Goal: Transaction & Acquisition: Purchase product/service

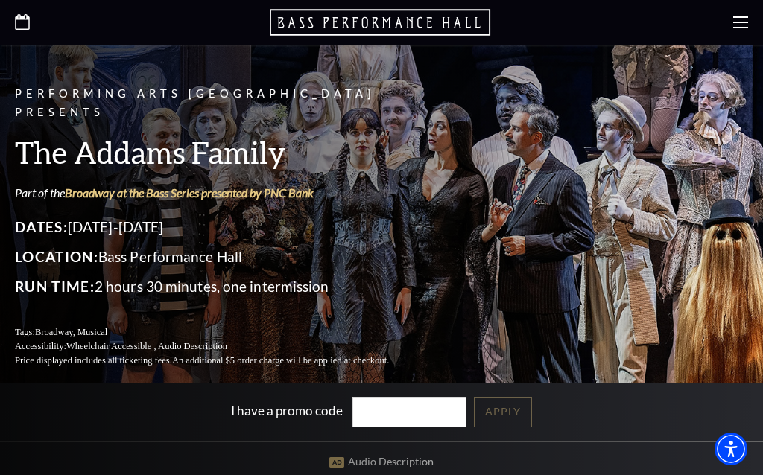
scroll to position [108, 0]
click at [0, 407] on div "I have a promo code Apply" at bounding box center [381, 413] width 763 height 59
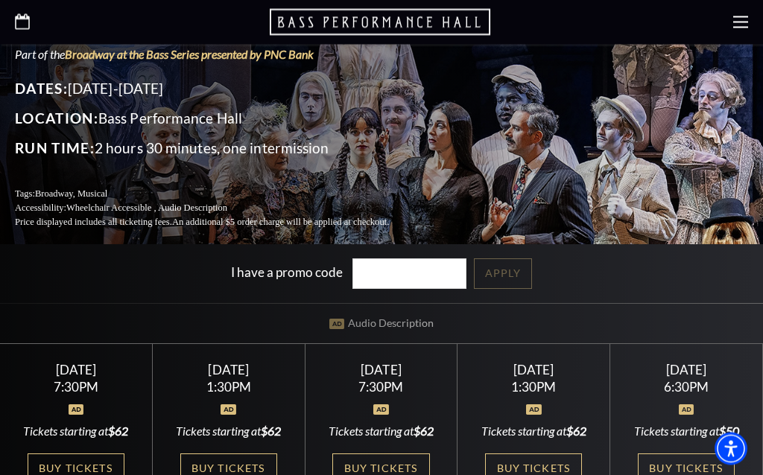
scroll to position [247, 0]
click at [729, 10] on div at bounding box center [381, 22] width 763 height 45
click at [738, 19] on icon at bounding box center [740, 22] width 15 height 15
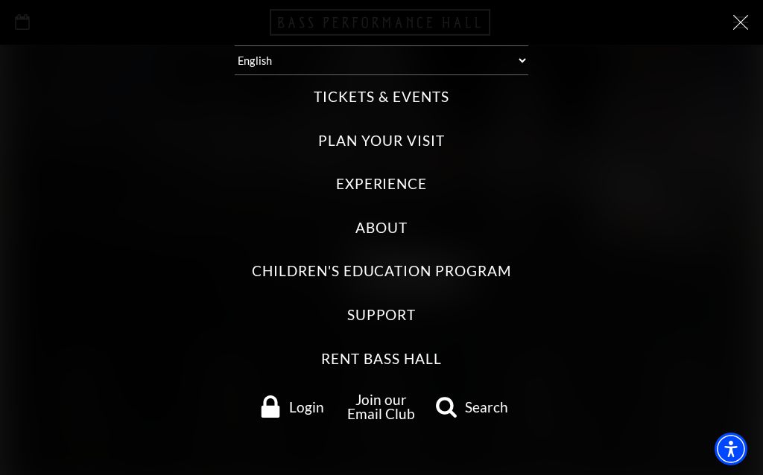
click at [347, 391] on link "Join our Email Club" at bounding box center [381, 406] width 68 height 31
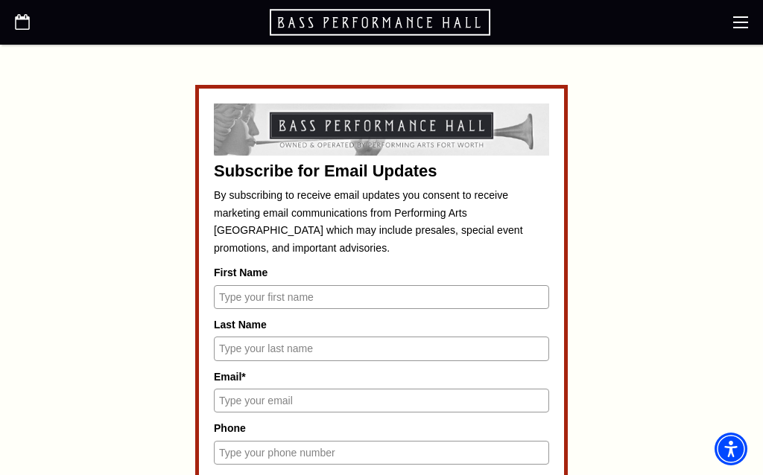
scroll to position [543, 0]
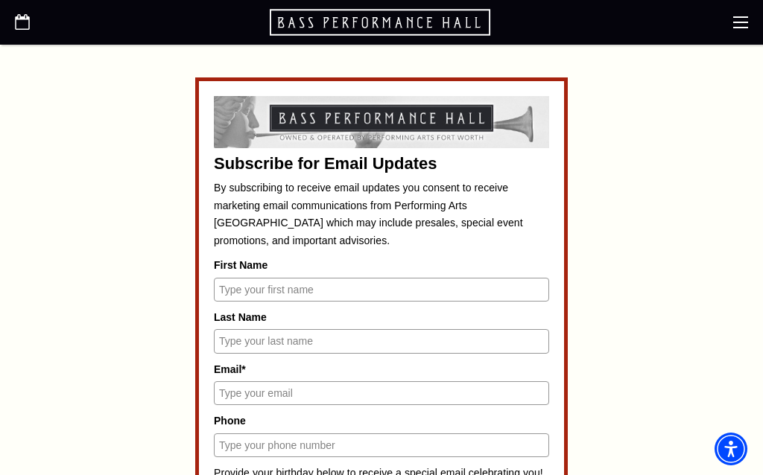
click at [230, 285] on input "First Name" at bounding box center [381, 290] width 335 height 24
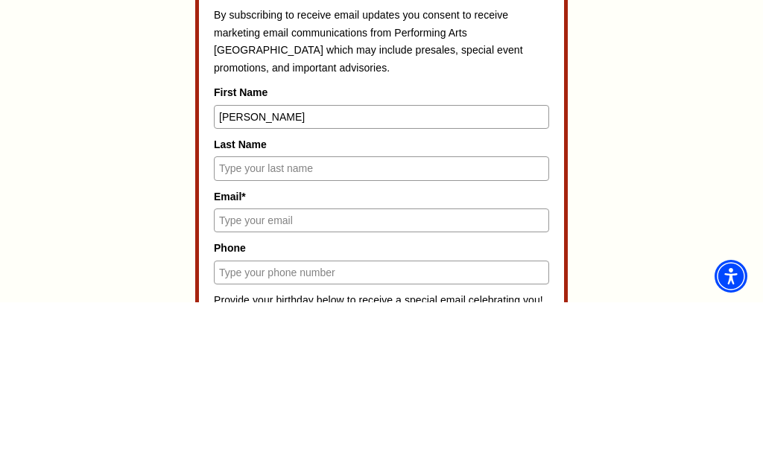
type input "Anita"
click at [394, 329] on input "Last Name" at bounding box center [381, 341] width 335 height 24
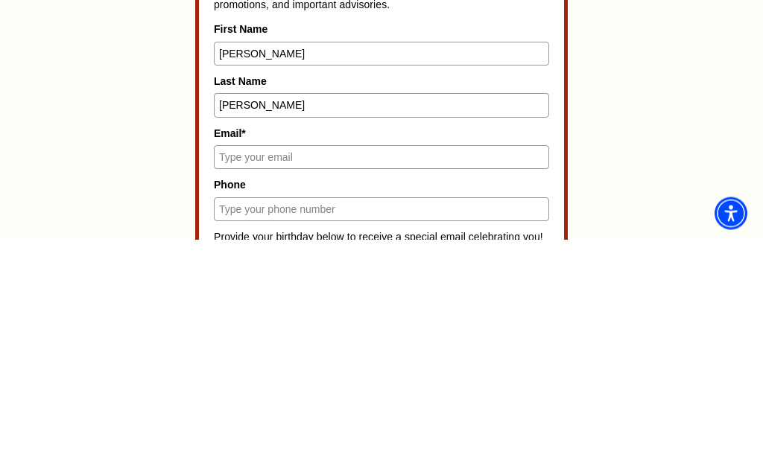
type input "Cohen"
click at [240, 382] on input "Email*" at bounding box center [381, 394] width 335 height 24
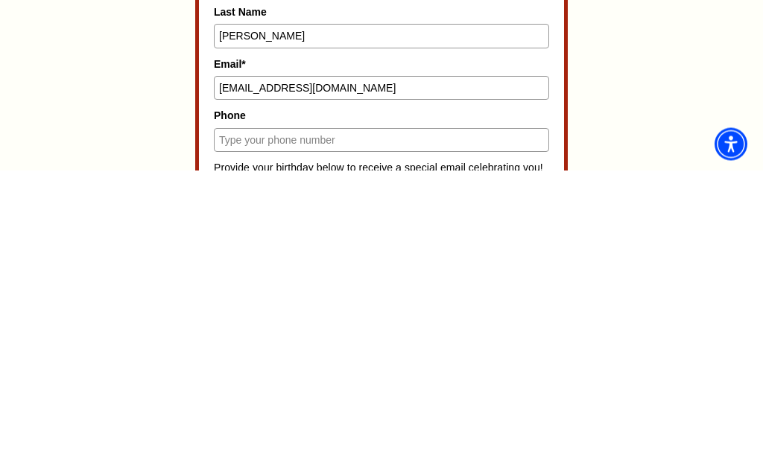
type input "Cal1day@aol.com"
click at [224, 434] on input "Phone" at bounding box center [381, 446] width 335 height 24
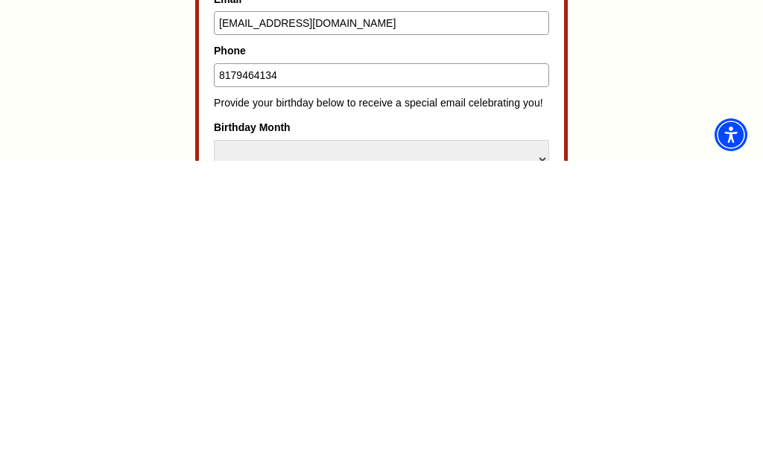
type input "8179464134"
click at [226, 455] on select "Select Month January February March April May June July August September Octobe…" at bounding box center [381, 474] width 335 height 39
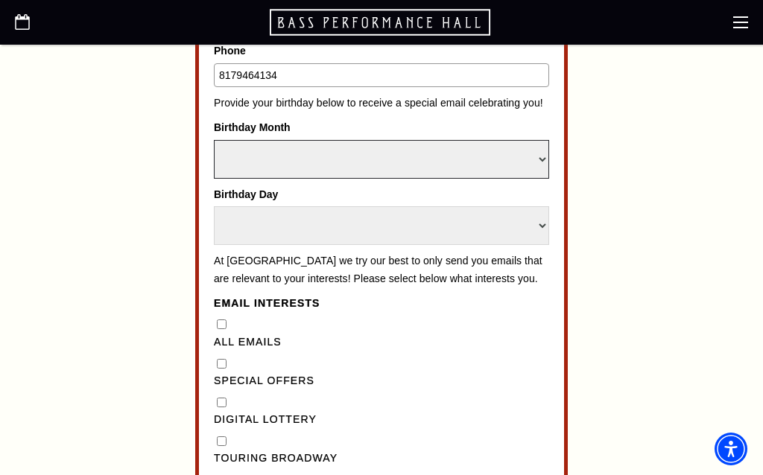
select select "May"
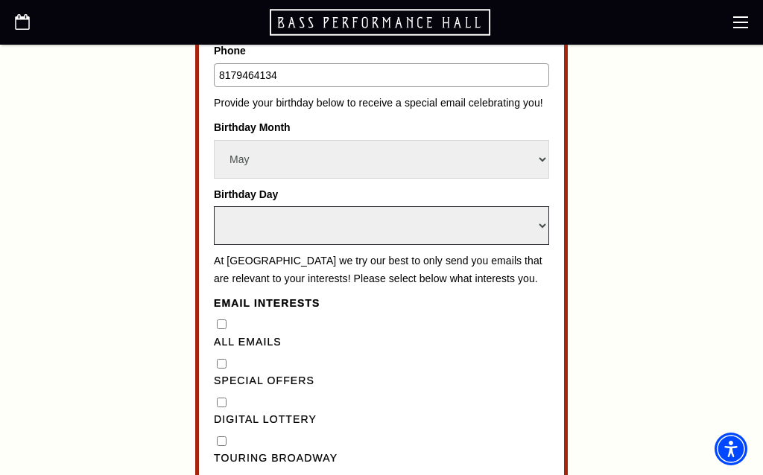
click at [226, 206] on select "Select Day 1 2 3 4 5 6 7 8 9 10 11 12 13 14 15 16 17 18 19 20 21 22 23 24 25 26…" at bounding box center [381, 225] width 335 height 39
select select "13"
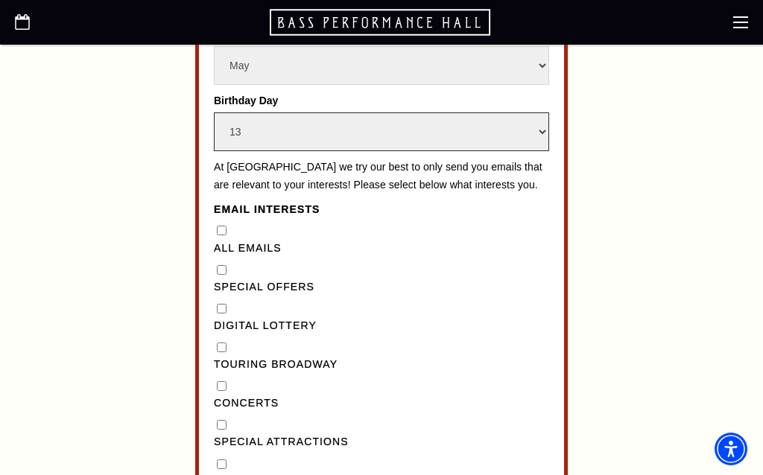
scroll to position [1007, 0]
click at [219, 266] on "] "Special Offers" at bounding box center [222, 271] width 10 height 10
checkbox "] "true"
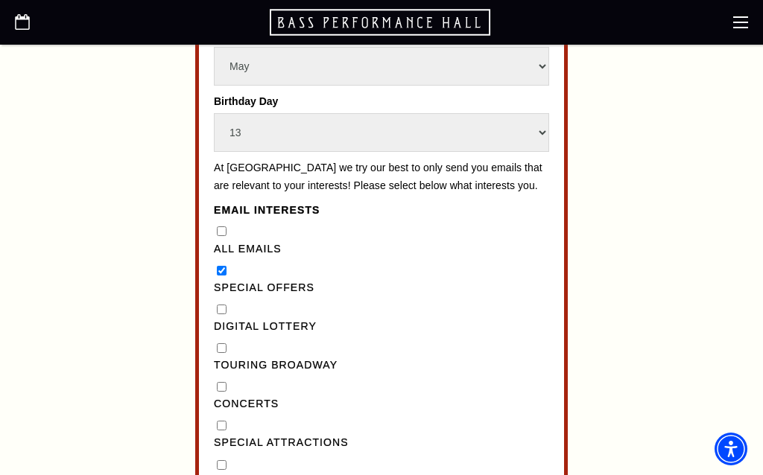
click at [218, 305] on Lottery"] "Digital Lottery" at bounding box center [222, 310] width 10 height 10
checkbox Lottery"] "true"
click at [218, 344] on Broadway"] "Touring Broadway" at bounding box center [222, 349] width 10 height 10
checkbox Broadway"] "true"
click at [217, 382] on input "Concerts" at bounding box center [222, 387] width 10 height 10
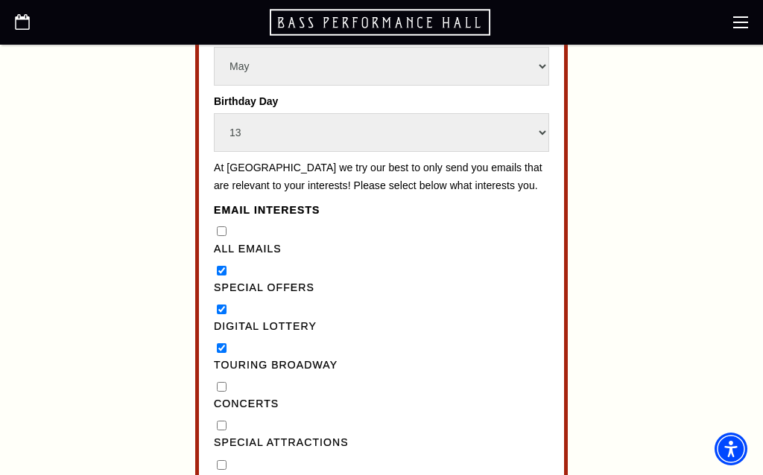
checkbox input "true"
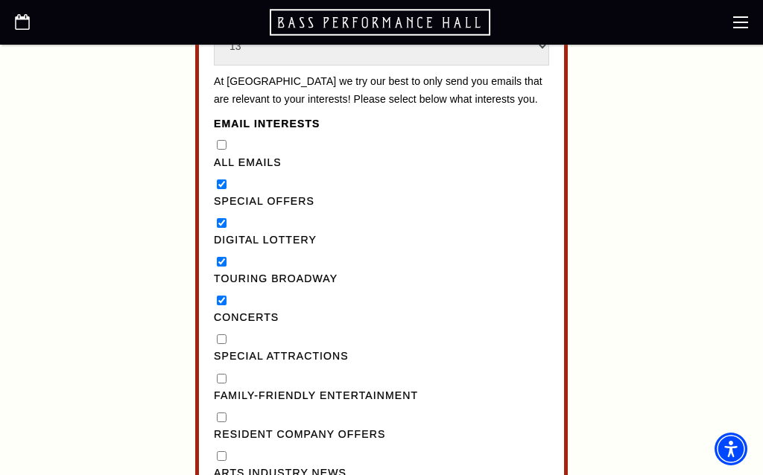
scroll to position [1097, 0]
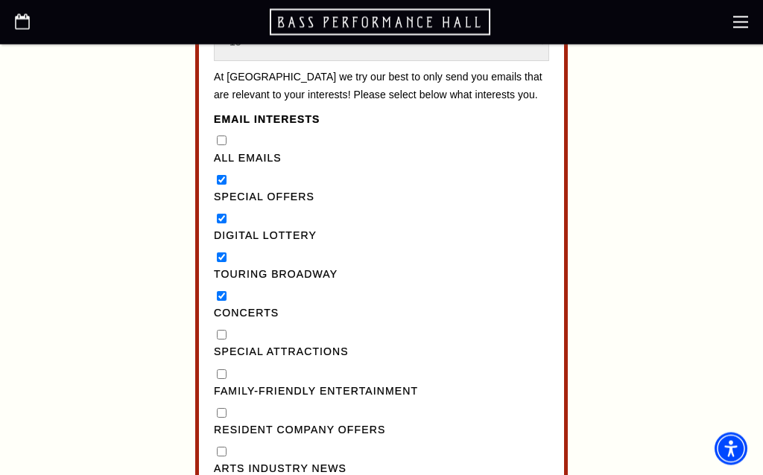
click at [217, 331] on Attractions"] "Special Attractions" at bounding box center [222, 336] width 10 height 10
checkbox Attractions"] "true"
click at [218, 370] on Entertainment"] "Family-Friendly Entertainment" at bounding box center [222, 375] width 10 height 10
checkbox Entertainment"] "true"
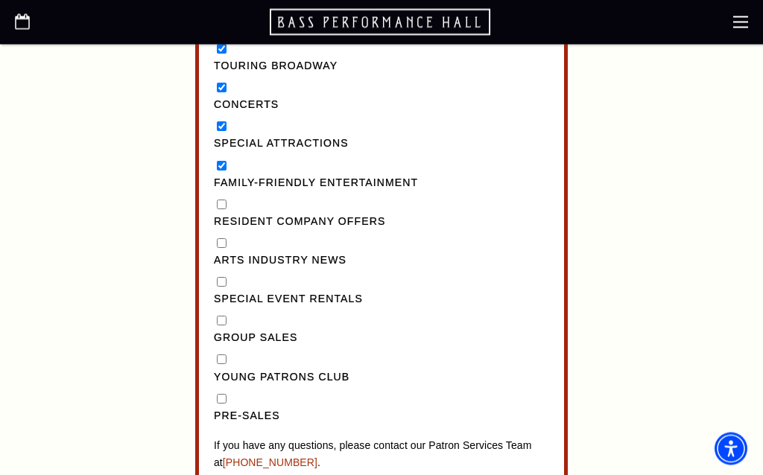
scroll to position [1310, 0]
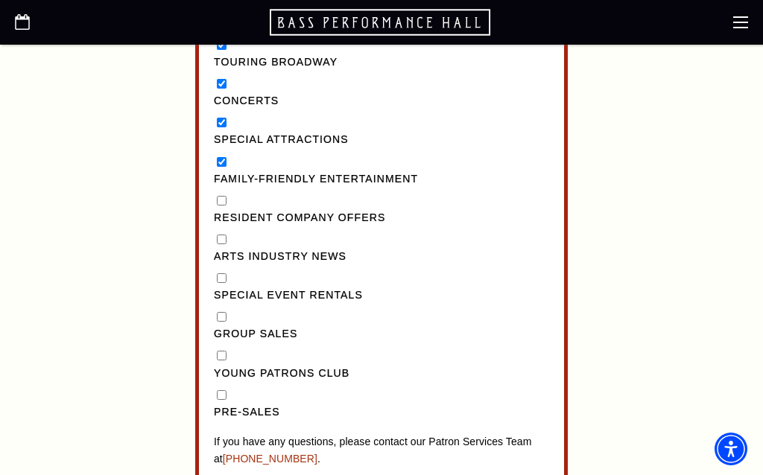
click at [221, 390] on input "Pre-Sales" at bounding box center [222, 395] width 10 height 10
checkbox input "true"
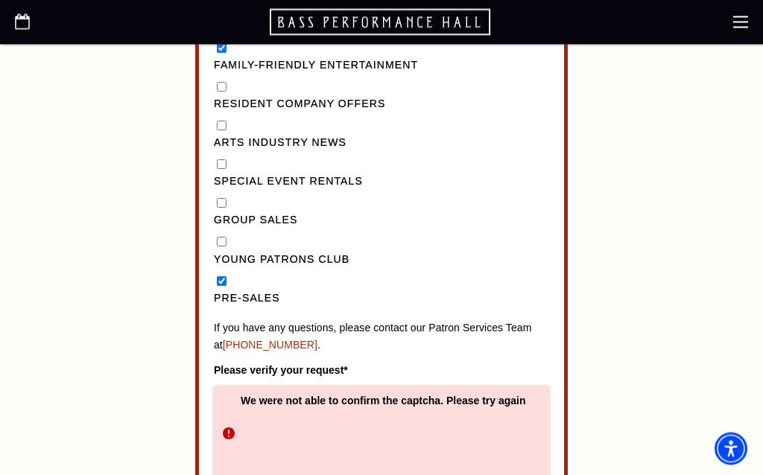
scroll to position [1428, 0]
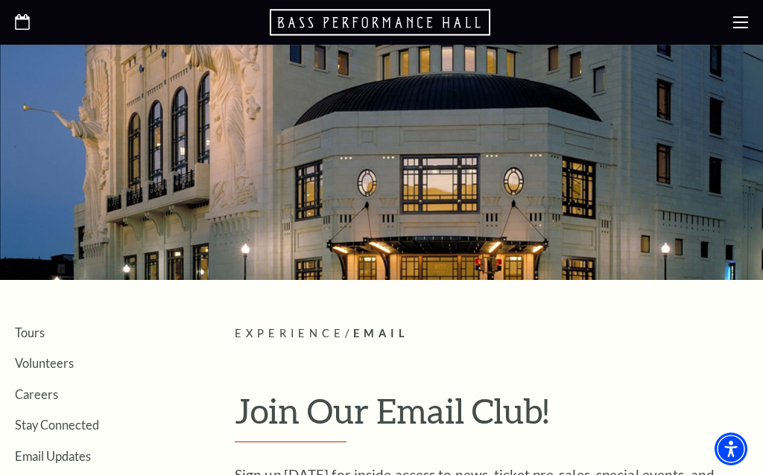
scroll to position [0, 0]
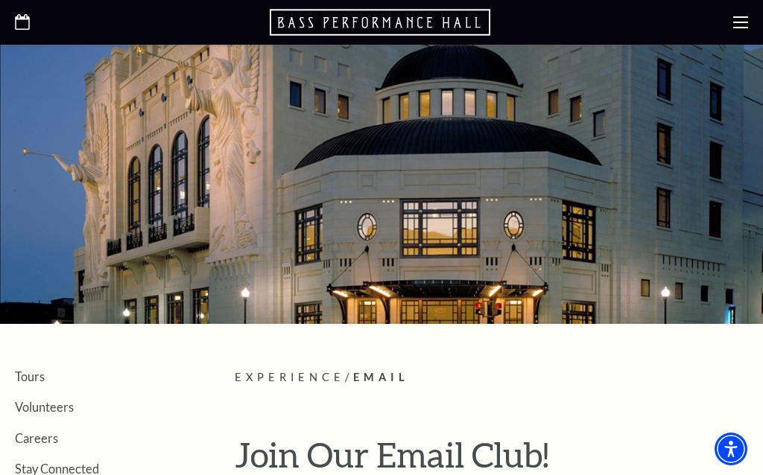
click at [19, 28] on use "Open this option" at bounding box center [22, 22] width 15 height 16
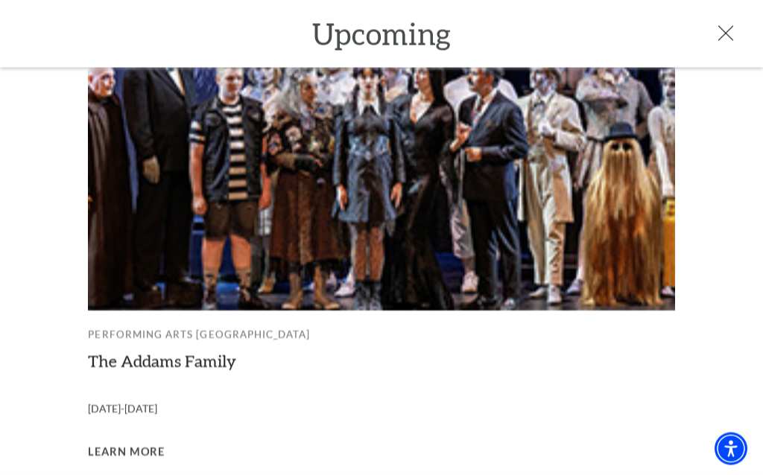
scroll to position [75, 0]
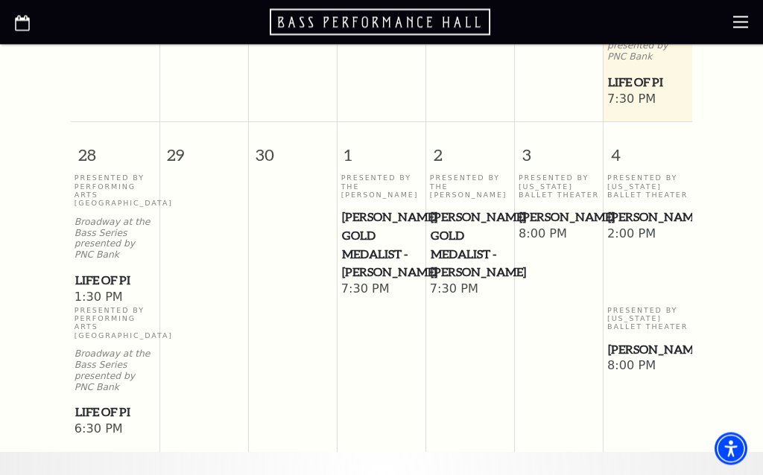
scroll to position [1040, 0]
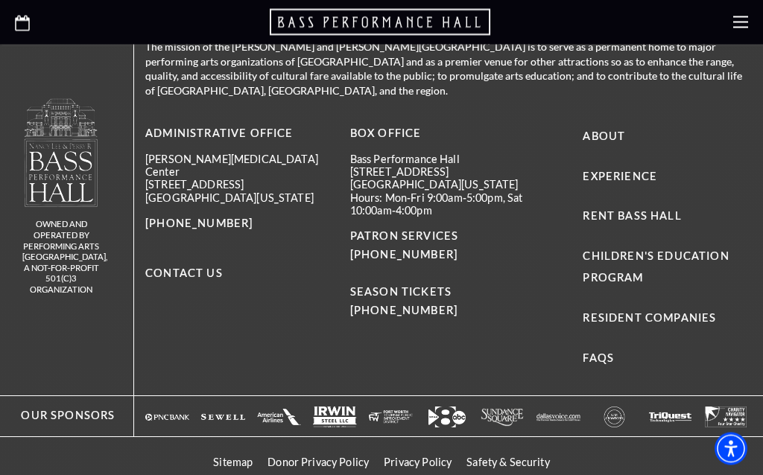
scroll to position [1577, 0]
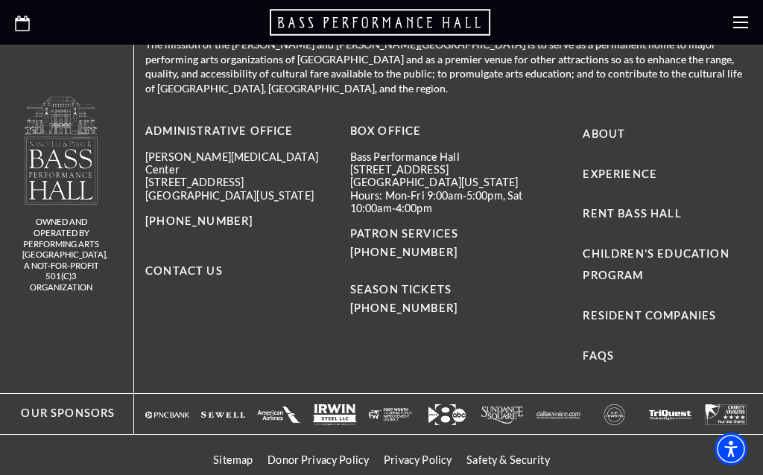
click at [19, 25] on icon "Open this option" at bounding box center [22, 24] width 15 height 16
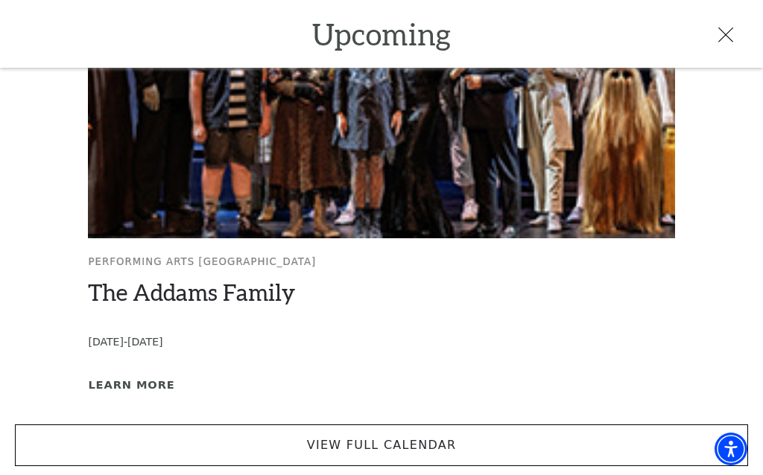
scroll to position [1631, 0]
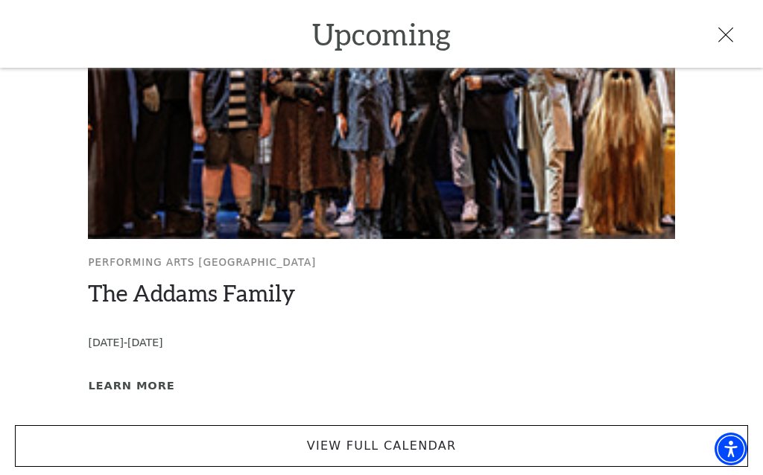
click at [345, 437] on link "View Full Calendar" at bounding box center [381, 446] width 733 height 42
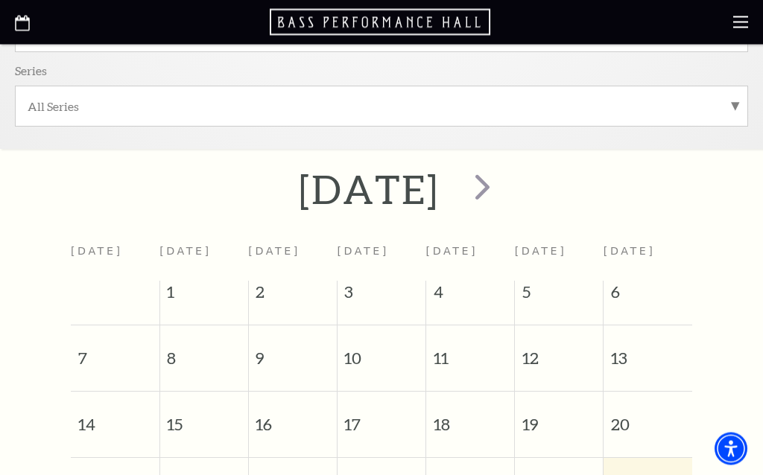
scroll to position [334, 0]
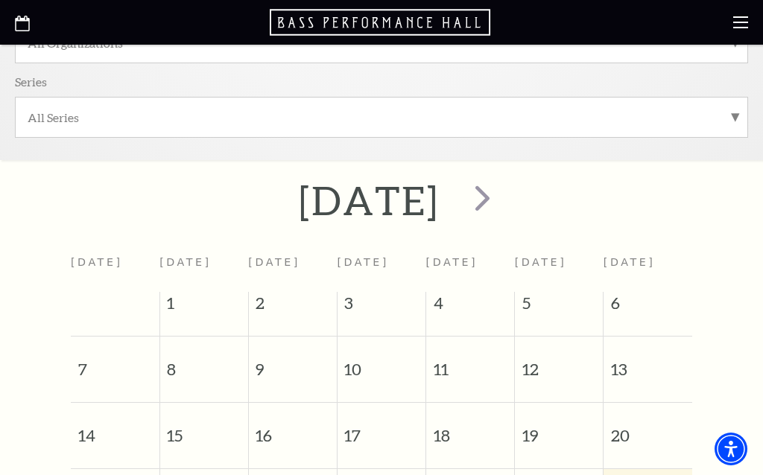
click at [504, 192] on span "next" at bounding box center [482, 198] width 42 height 42
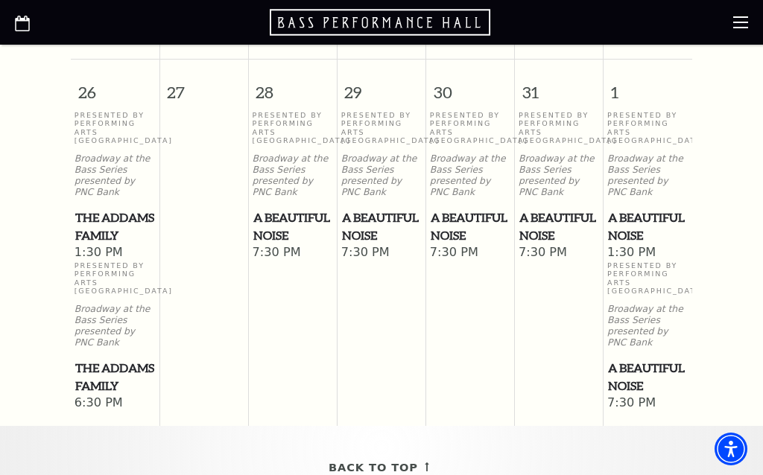
scroll to position [1608, 0]
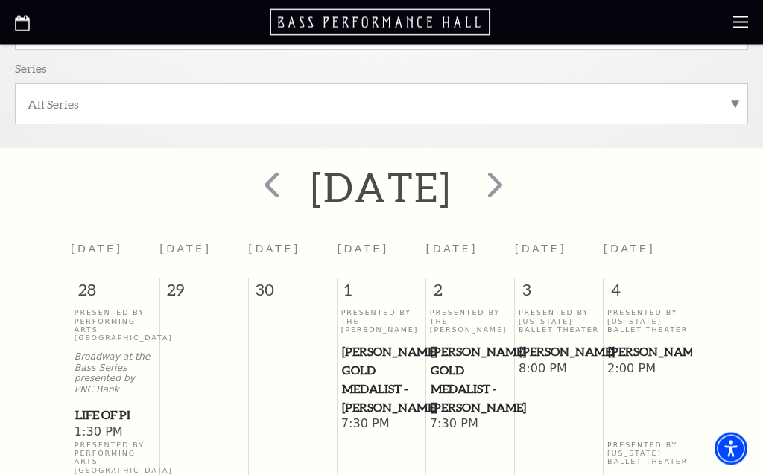
click at [516, 186] on span "next" at bounding box center [495, 185] width 42 height 42
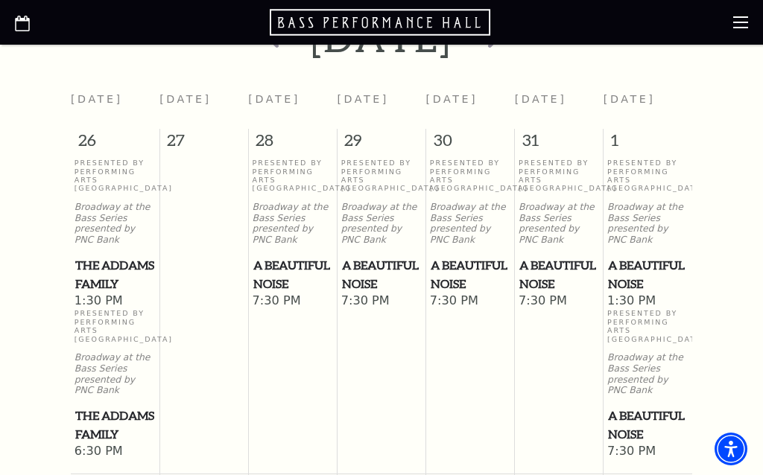
scroll to position [508, 0]
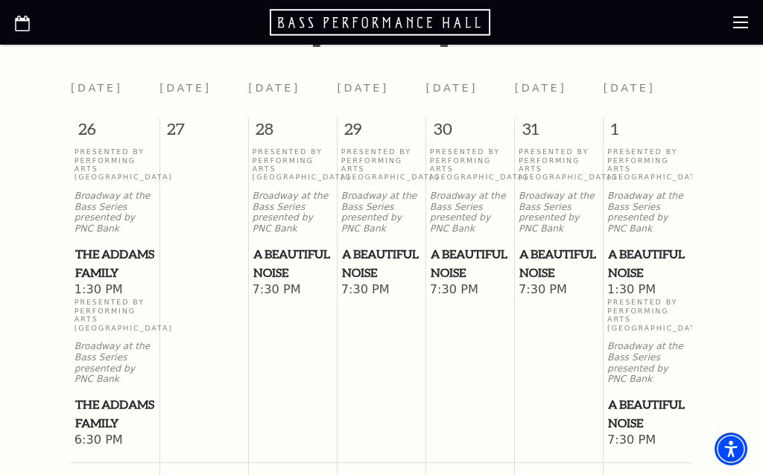
click at [93, 282] on span "The Addams Family" at bounding box center [115, 263] width 80 height 37
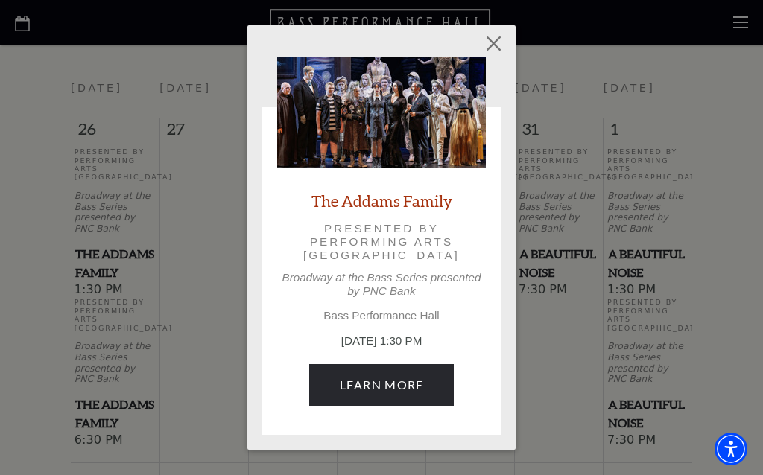
click at [335, 389] on link "Learn More" at bounding box center [381, 385] width 145 height 42
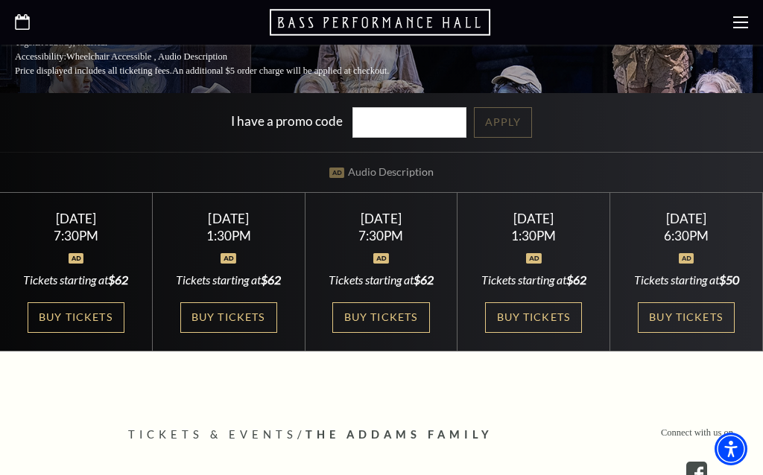
scroll to position [425, 0]
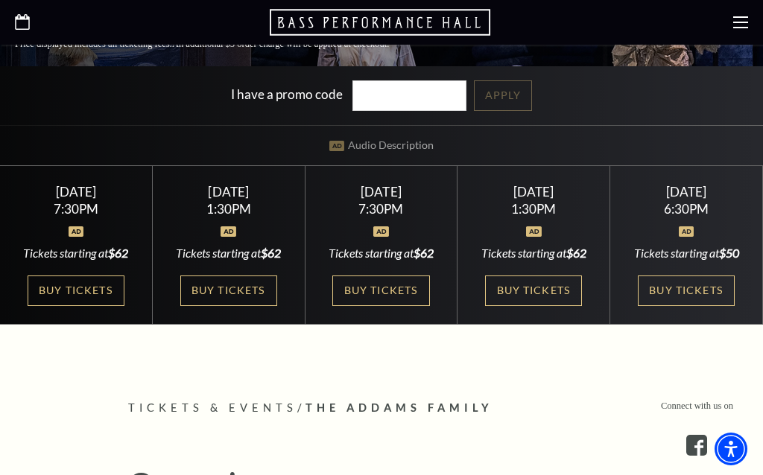
click at [211, 295] on link "Buy Tickets" at bounding box center [228, 291] width 97 height 31
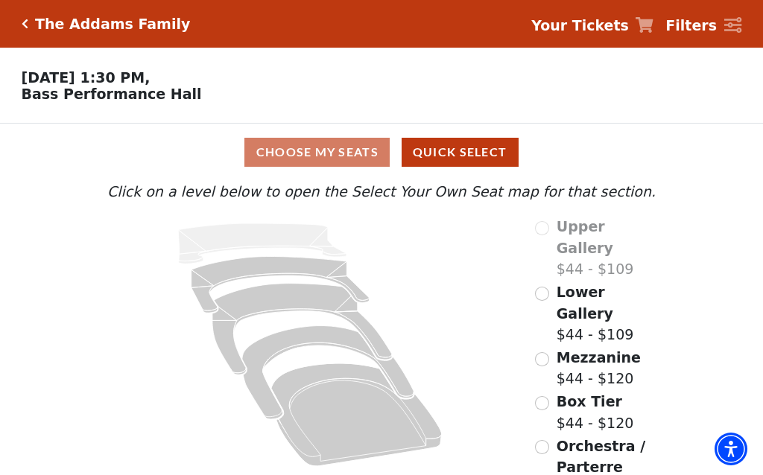
scroll to position [2, 0]
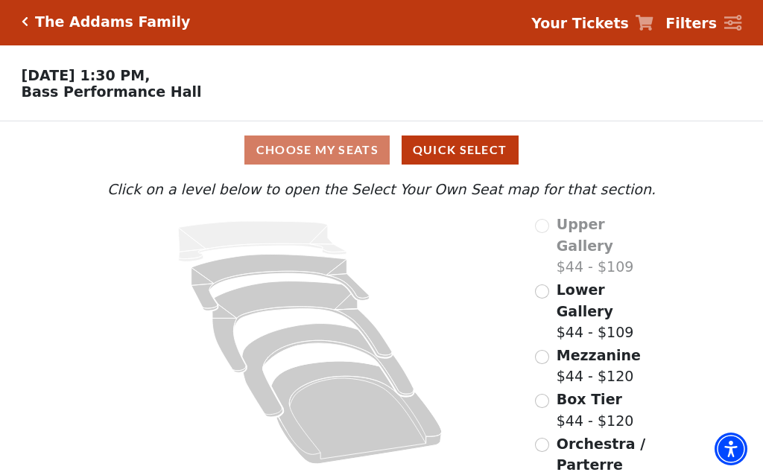
click at [301, 411] on icon "Orchestra / Parterre Circle - Seats Available: 101" at bounding box center [356, 412] width 171 height 103
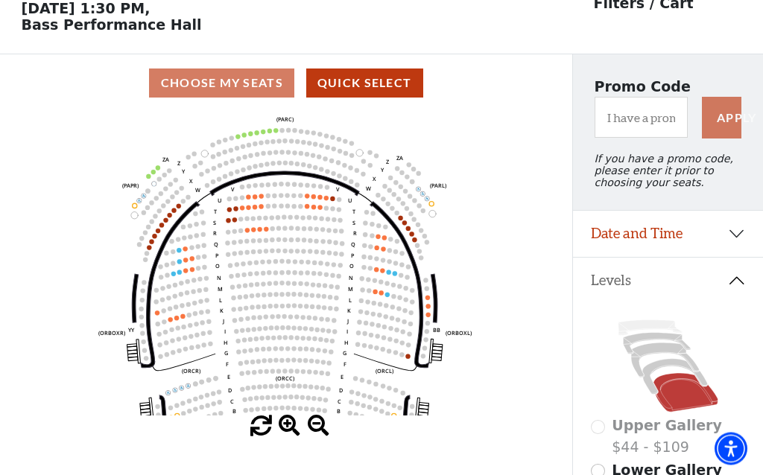
scroll to position [69, 0]
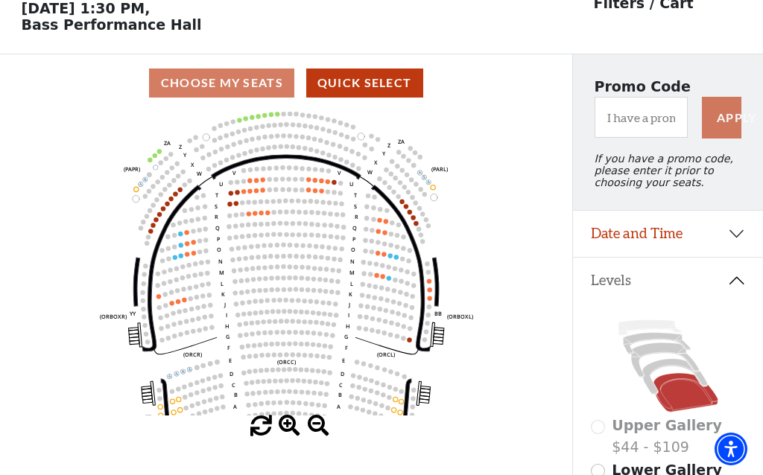
click at [427, 287] on icon "Left (ORPITL) Right (ORPITR) Center (ORPITC) ZZ AA YY BB ZA ZA (ORCL) (ORCR) (O…" at bounding box center [285, 264] width 515 height 304
click at [423, 288] on icon at bounding box center [401, 268] width 59 height 166
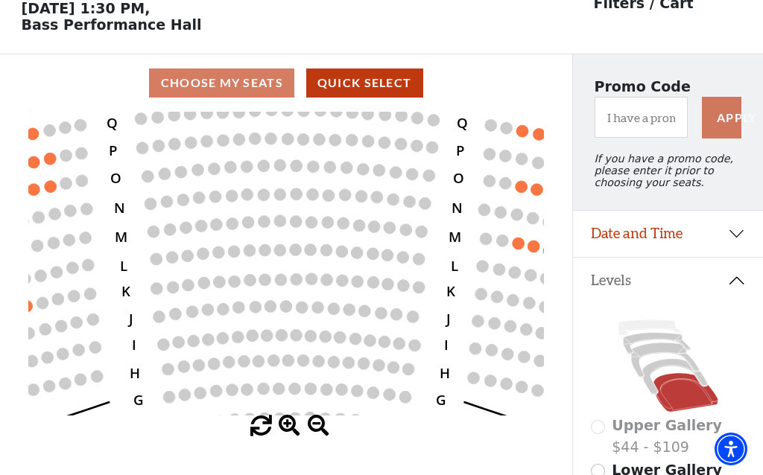
click at [417, 300] on icon "Left (ORPITL) Right (ORPITR) Center (ORPITC) ZZ AA YY BB ZA ZA (ORCL) (ORCR) (O…" at bounding box center [285, 264] width 515 height 304
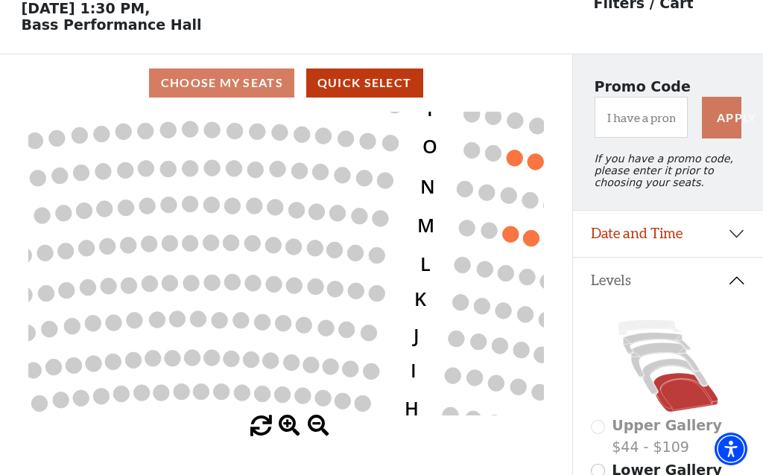
click at [320, 314] on icon "Left (ORPITL) Right (ORPITR) Center (ORPITC) ZZ AA YY BB ZA ZA (ORCL) (ORCR) (O…" at bounding box center [285, 264] width 515 height 304
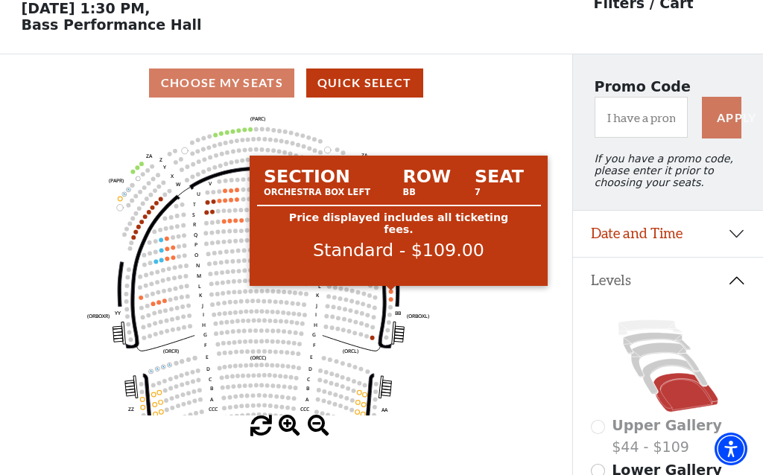
click at [389, 294] on circle at bounding box center [391, 291] width 4 height 4
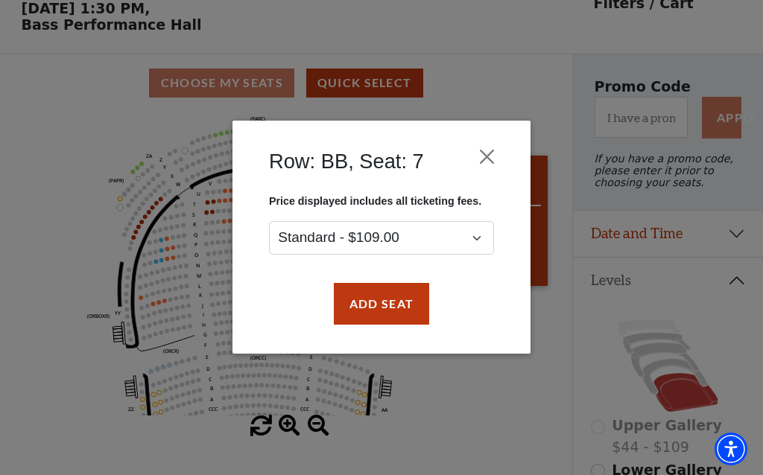
click at [485, 160] on button "Close" at bounding box center [487, 157] width 28 height 28
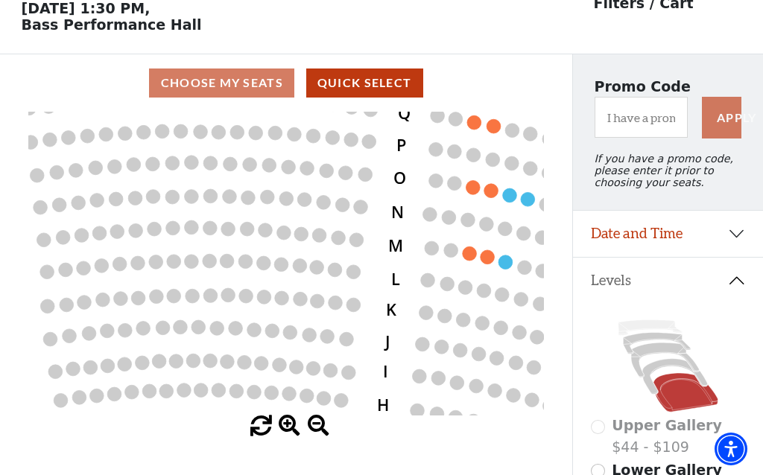
click at [75, 111] on circle at bounding box center [68, 104] width 14 height 14
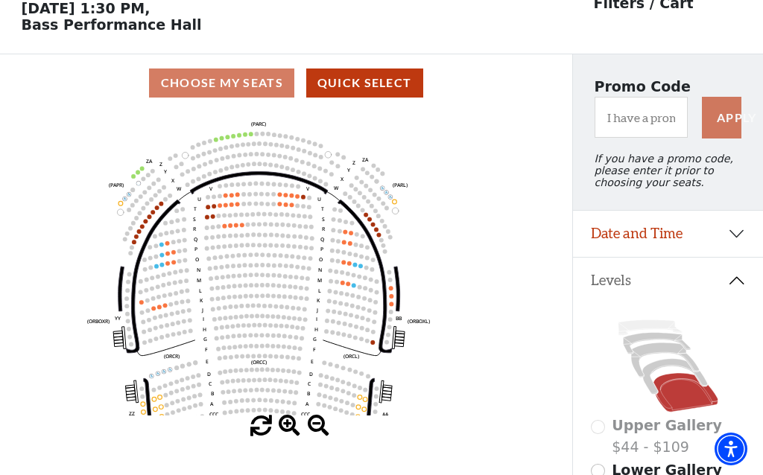
click at [280, 197] on circle at bounding box center [280, 194] width 4 height 4
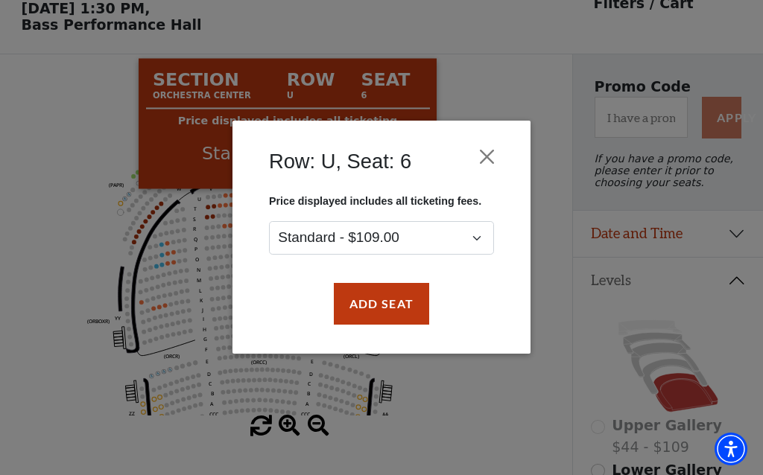
click at [168, 303] on div "Row: [GEOGRAPHIC_DATA], Seat: 6 Price displayed includes all ticketing fees. St…" at bounding box center [381, 237] width 763 height 475
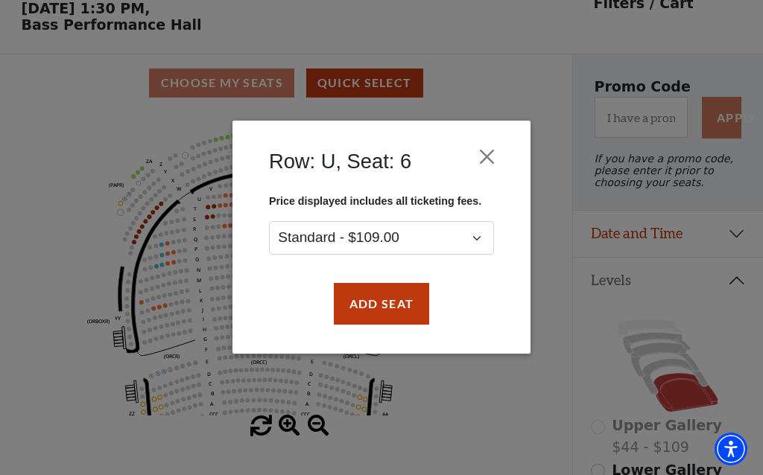
click at [499, 155] on button "Close" at bounding box center [487, 157] width 28 height 28
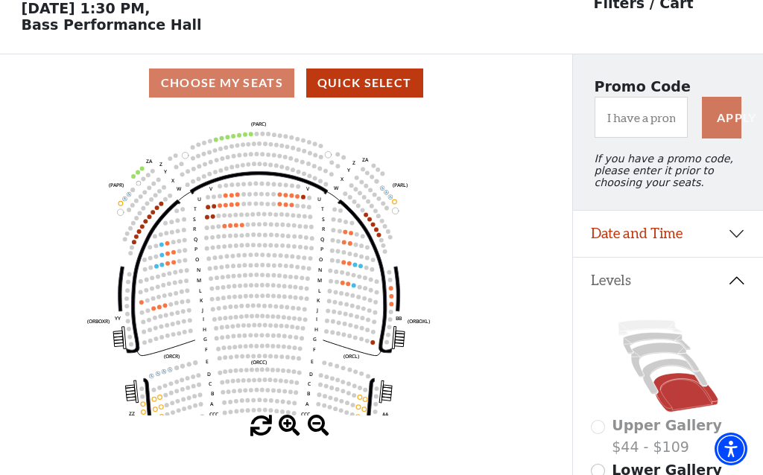
click at [216, 142] on circle at bounding box center [216, 139] width 4 height 4
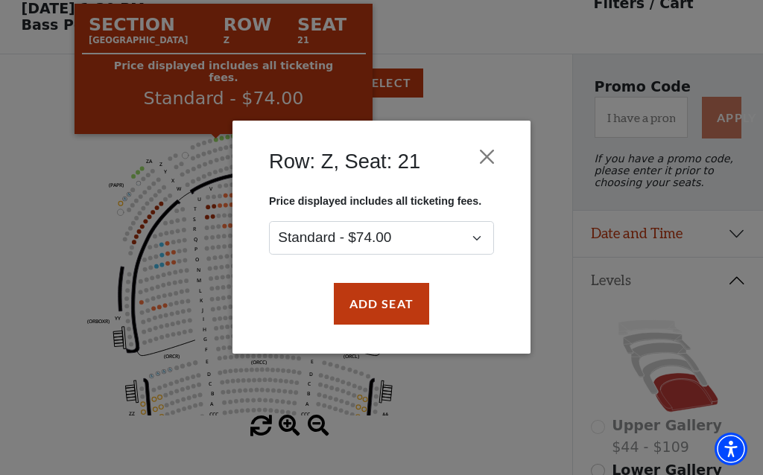
click at [29, 218] on div "Row: Z, Seat: 21 Price displayed includes all ticketing fees. Standard - $74.00…" at bounding box center [381, 237] width 763 height 475
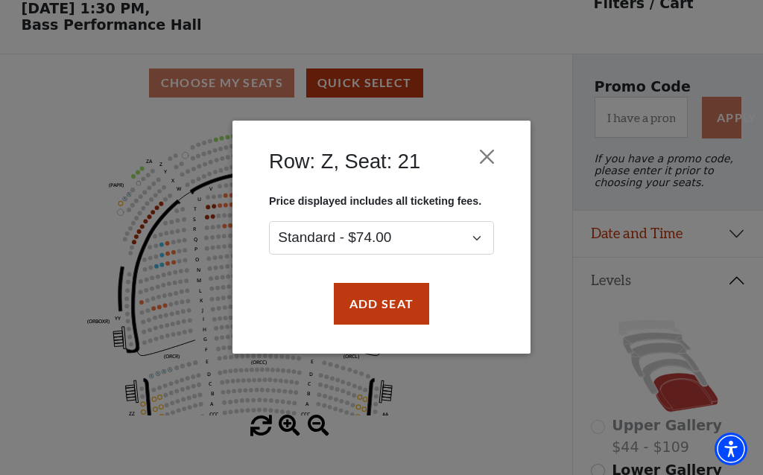
click at [496, 162] on button "Close" at bounding box center [487, 157] width 28 height 28
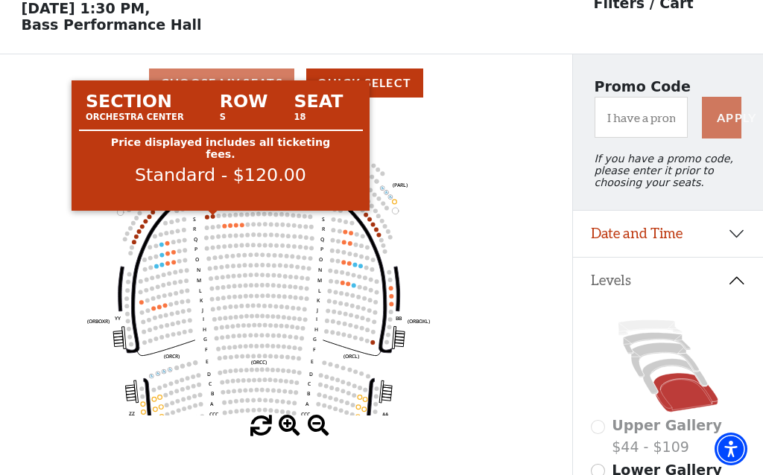
click at [212, 219] on circle at bounding box center [213, 217] width 4 height 4
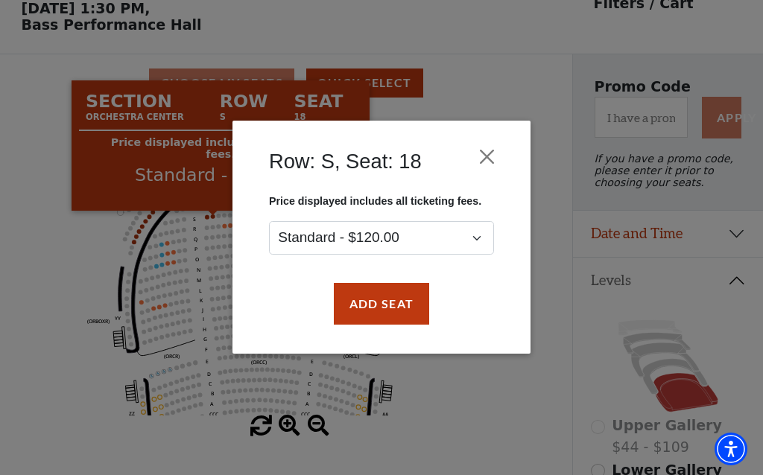
click at [30, 238] on div "Row: S, Seat: 18 Price displayed includes all ticketing fees. Standard - $120.0…" at bounding box center [381, 237] width 763 height 475
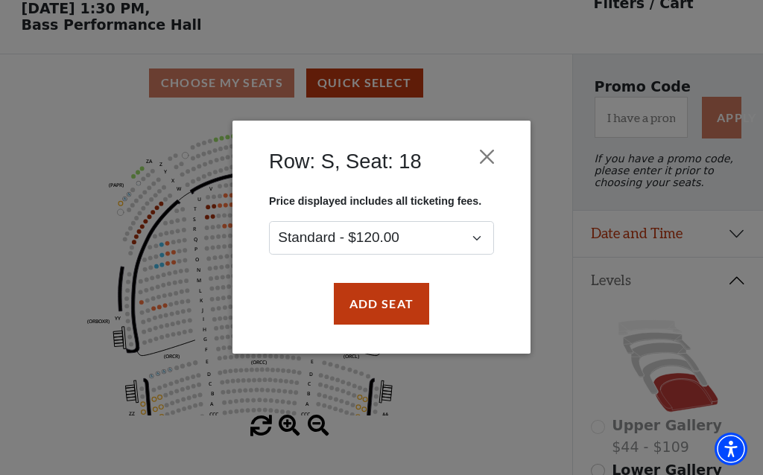
click at [493, 156] on button "Close" at bounding box center [487, 157] width 28 height 28
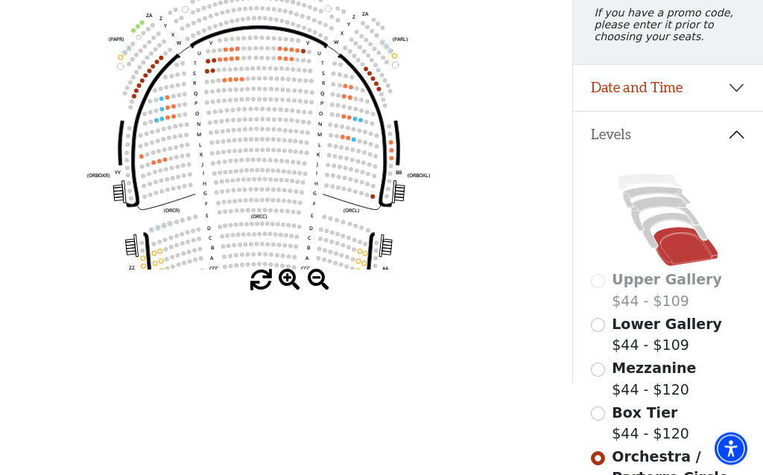
scroll to position [0, 0]
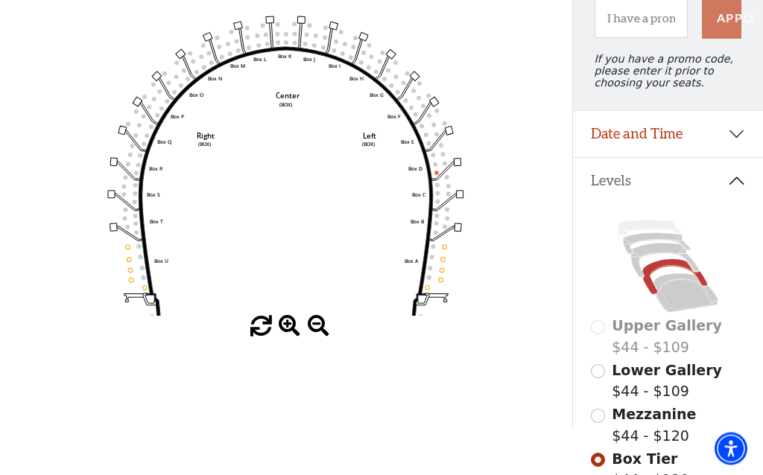
scroll to position [169, 0]
click at [592, 423] on input "Mezzanine$44 - $120\a" at bounding box center [598, 416] width 14 height 14
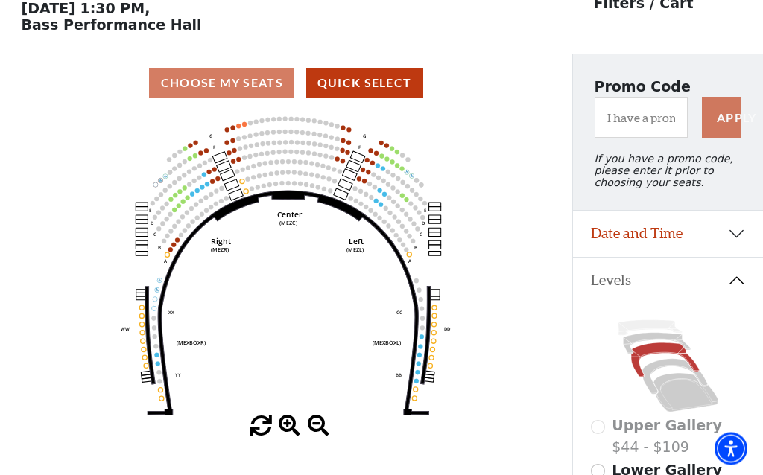
scroll to position [69, 0]
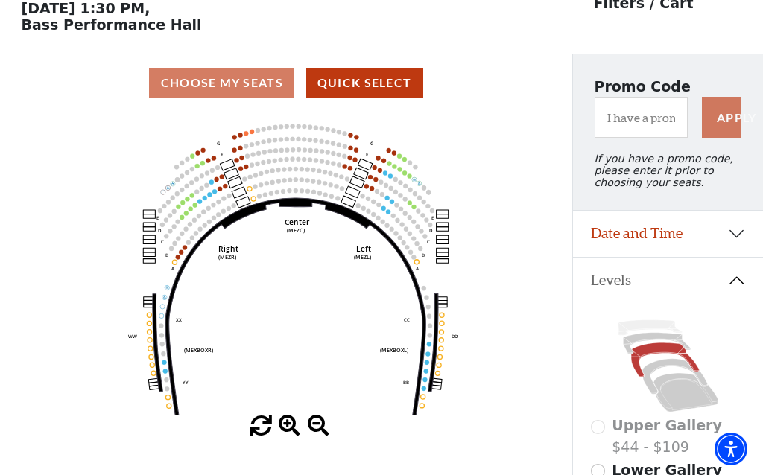
click at [177, 259] on circle at bounding box center [178, 257] width 4 height 4
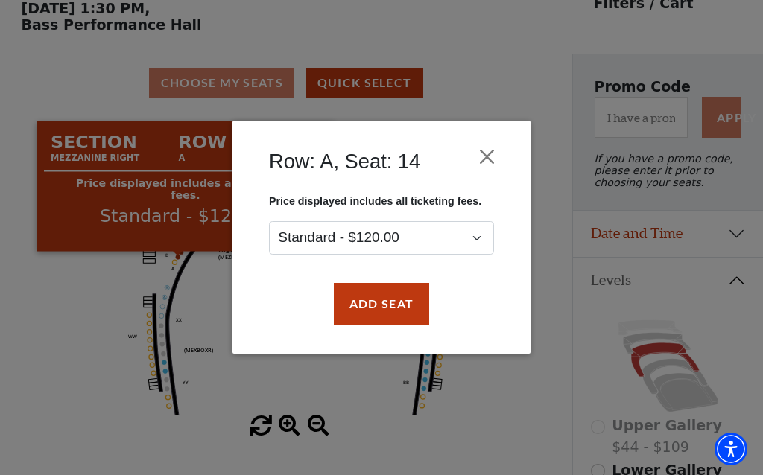
click at [68, 288] on div "Row: A, Seat: 14 Price displayed includes all ticketing fees. Standard - $120.0…" at bounding box center [381, 237] width 763 height 475
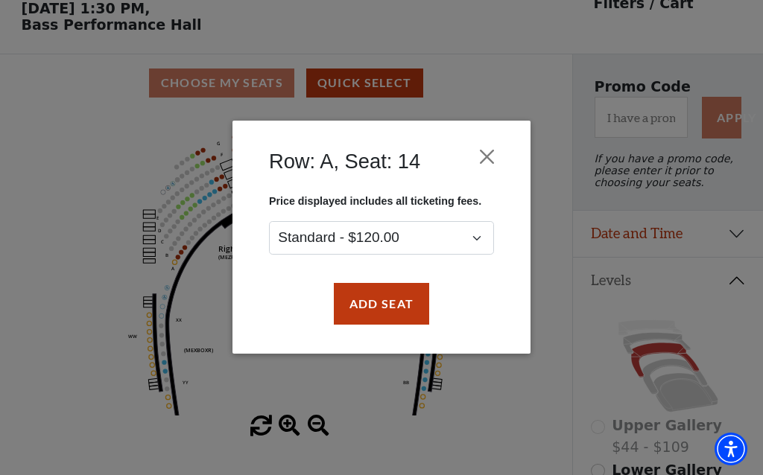
click at [488, 164] on button "Close" at bounding box center [487, 157] width 28 height 28
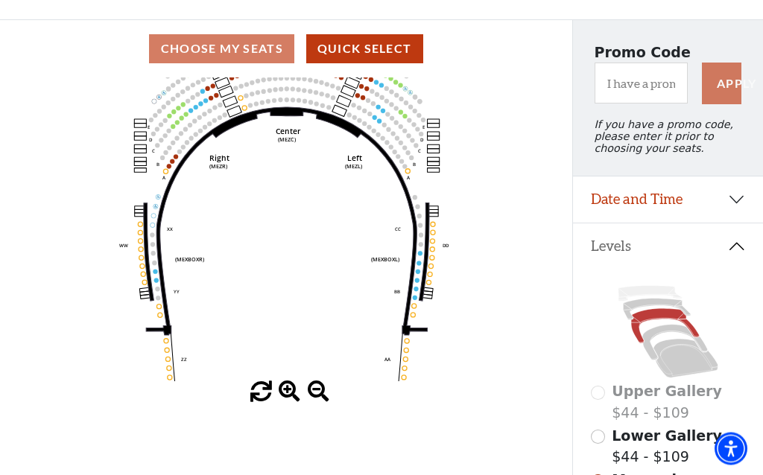
scroll to position [104, 0]
click at [598, 443] on input "Lower Gallery$44 - $109\a" at bounding box center [598, 437] width 14 height 14
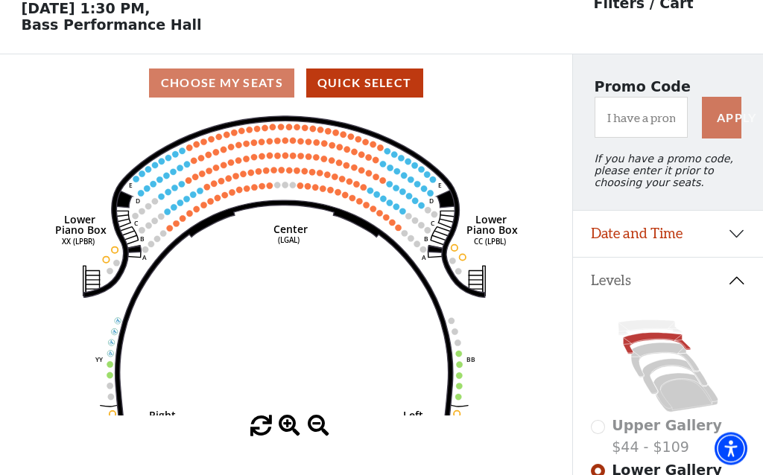
scroll to position [69, 0]
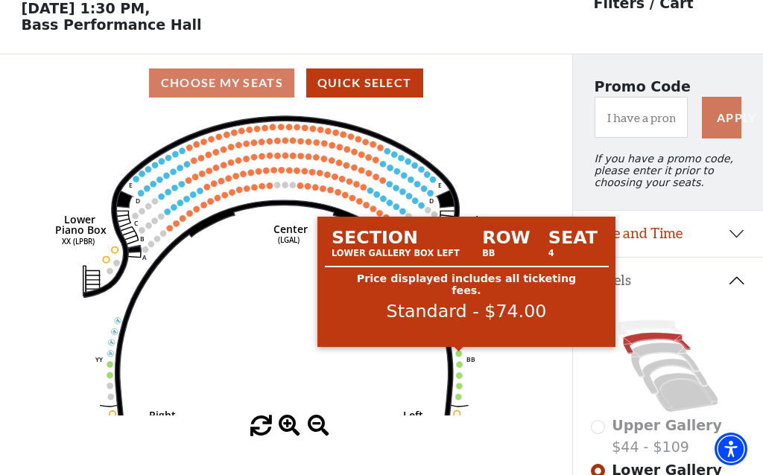
click at [458, 357] on circle at bounding box center [459, 354] width 6 height 6
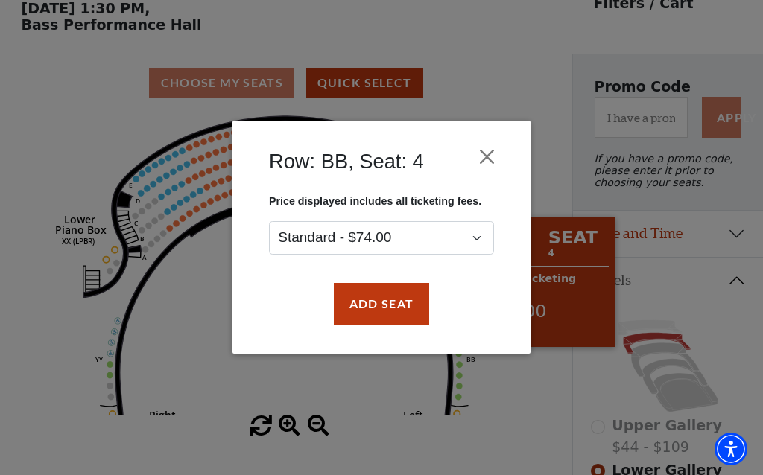
click at [498, 406] on div "Row: BB, Seat: 4 Price displayed includes all ticketing fees. Standard - $74.00…" at bounding box center [381, 237] width 763 height 475
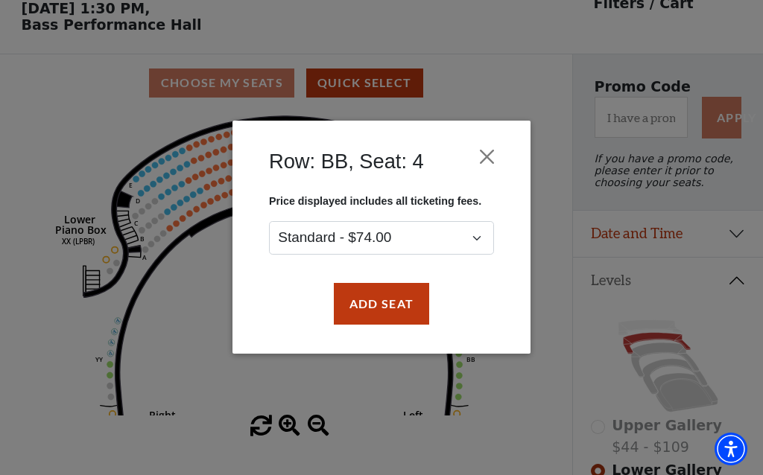
click at [498, 400] on div "Row: BB, Seat: 4 Price displayed includes all ticketing fees. Standard - $74.00…" at bounding box center [381, 237] width 763 height 475
click at [493, 161] on button "Close" at bounding box center [487, 157] width 28 height 28
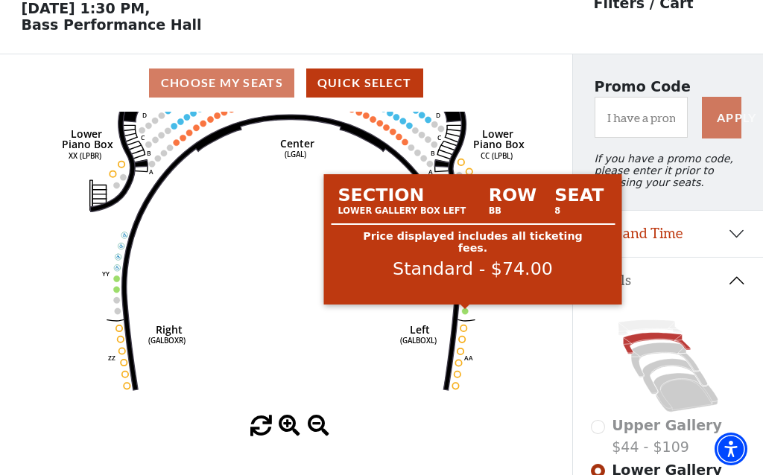
click at [463, 314] on circle at bounding box center [465, 311] width 6 height 6
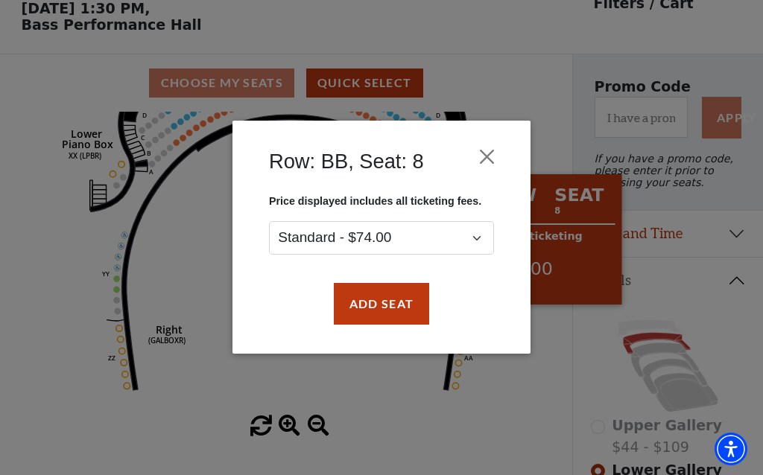
click at [510, 385] on div "Row: BB, Seat: 8 Price displayed includes all ticketing fees. Standard - $74.00…" at bounding box center [381, 237] width 763 height 475
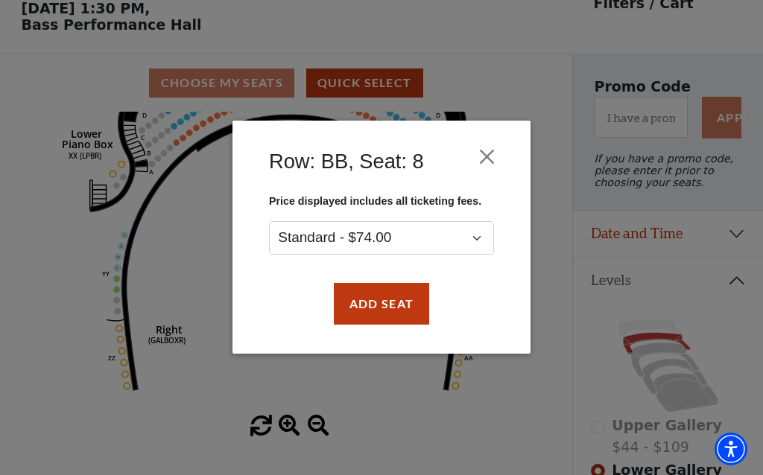
click at [477, 151] on button "Close" at bounding box center [487, 157] width 28 height 28
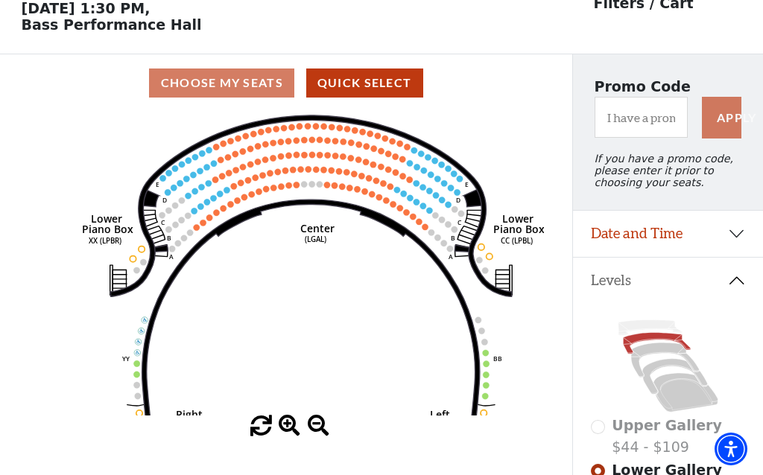
click at [327, 188] on circle at bounding box center [327, 185] width 6 height 6
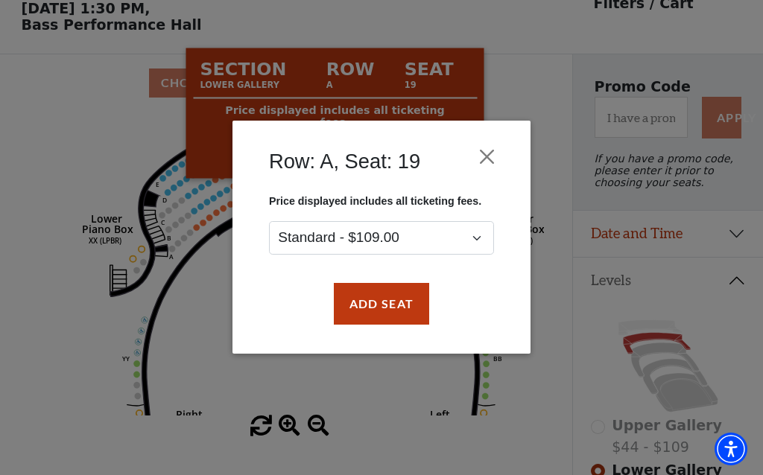
click at [499, 158] on button "Close" at bounding box center [487, 157] width 28 height 28
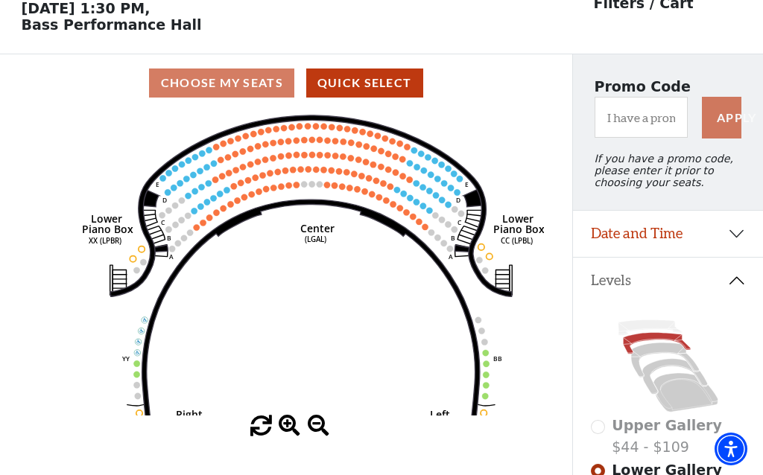
click at [399, 192] on circle at bounding box center [397, 190] width 6 height 6
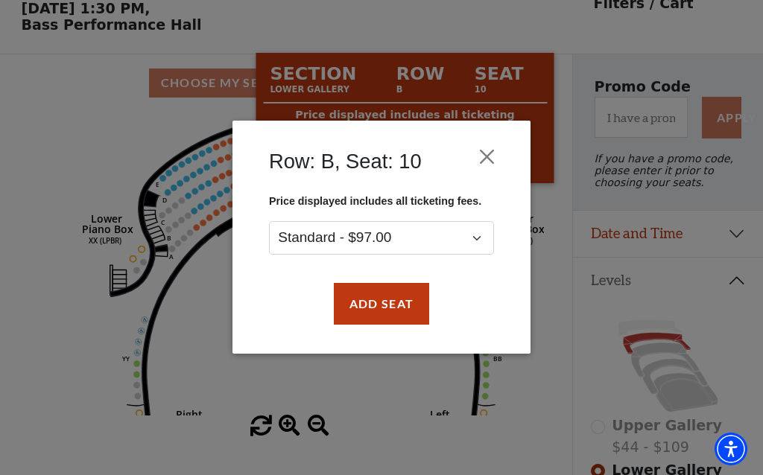
click at [487, 156] on button "Close" at bounding box center [487, 157] width 28 height 28
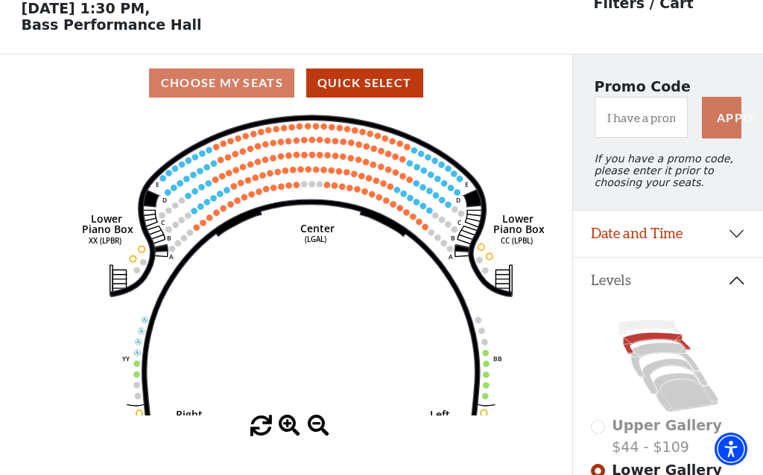
click at [425, 230] on circle at bounding box center [426, 227] width 6 height 6
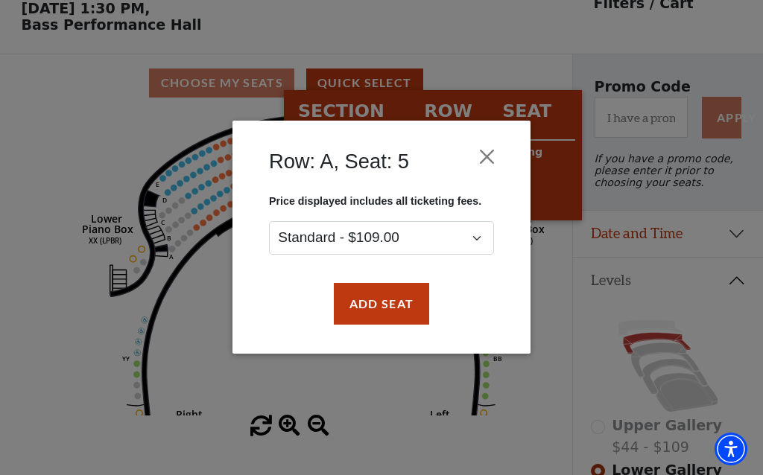
click at [499, 153] on button "Close" at bounding box center [487, 157] width 28 height 28
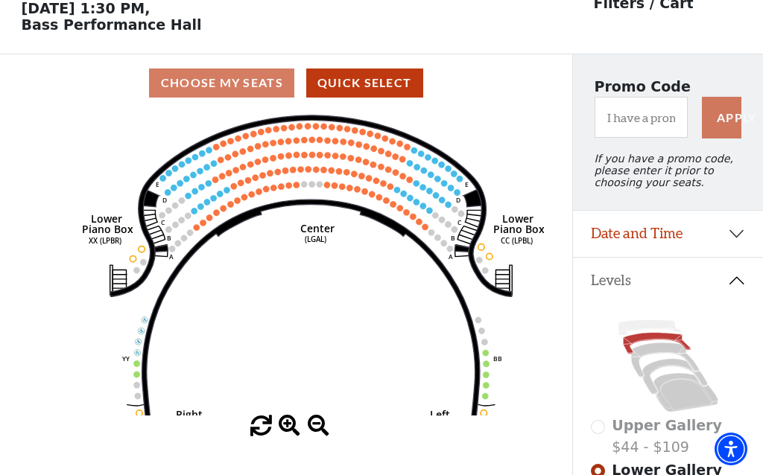
click at [489, 354] on icon "Right (GALBOXR) E D C B A E D C B A YY ZZ Left (GALBOXL) BB AA Center Lower Pia…" at bounding box center [285, 264] width 515 height 304
click at [485, 356] on circle at bounding box center [486, 353] width 6 height 6
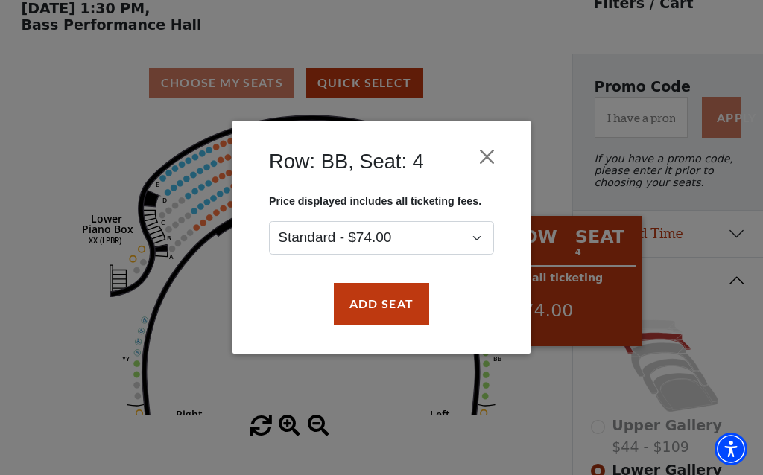
click at [497, 417] on div "Row: BB, Seat: 4 Price displayed includes all ticketing fees. Standard - $74.00…" at bounding box center [381, 237] width 763 height 475
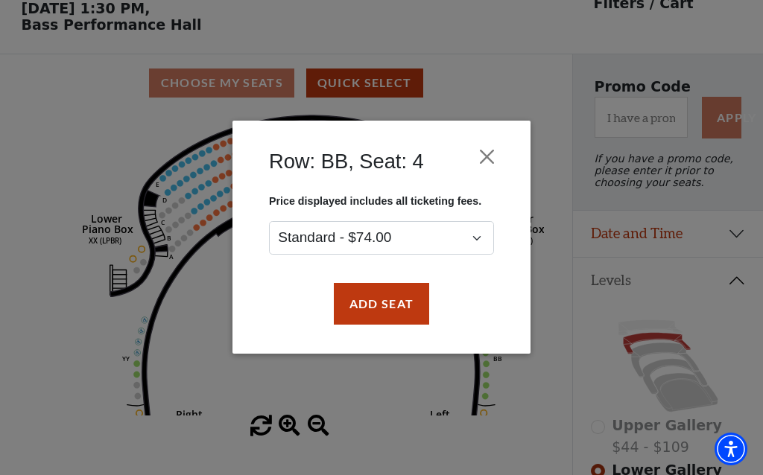
click at [394, 407] on div "Row: BB, Seat: 4 Price displayed includes all ticketing fees. Standard - $74.00…" at bounding box center [381, 237] width 763 height 475
click at [382, 390] on div "Row: BB, Seat: 4 Price displayed includes all ticketing fees. Standard - $74.00…" at bounding box center [381, 237] width 763 height 475
click at [491, 151] on button "Close" at bounding box center [487, 157] width 28 height 28
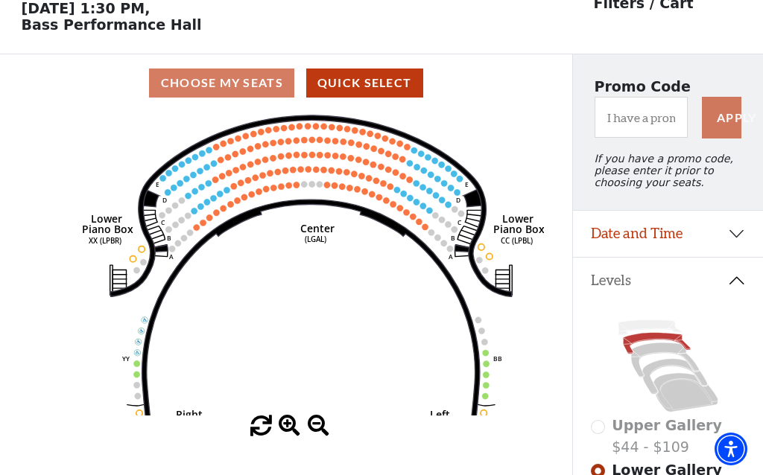
click at [208, 203] on circle at bounding box center [207, 202] width 6 height 6
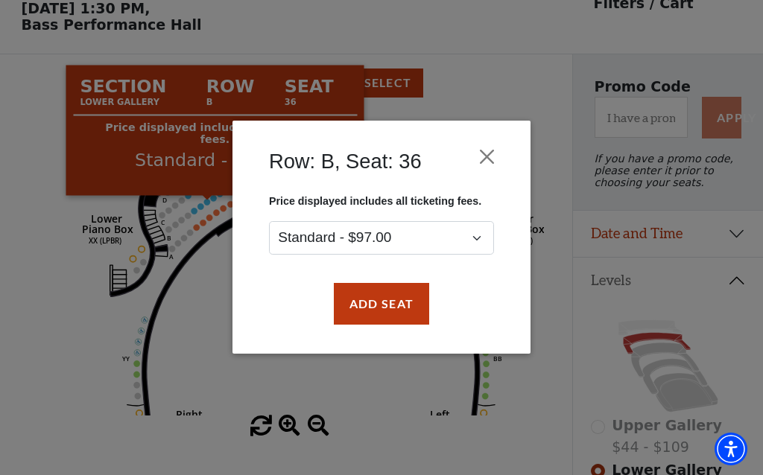
click at [195, 296] on div "Row: B, Seat: 36 Price displayed includes all ticketing fees. Standard - $97.00…" at bounding box center [381, 237] width 763 height 475
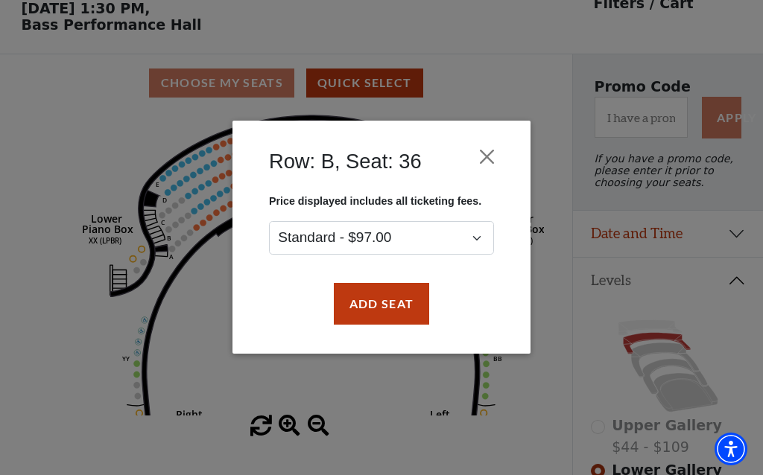
click at [493, 165] on button "Close" at bounding box center [487, 157] width 28 height 28
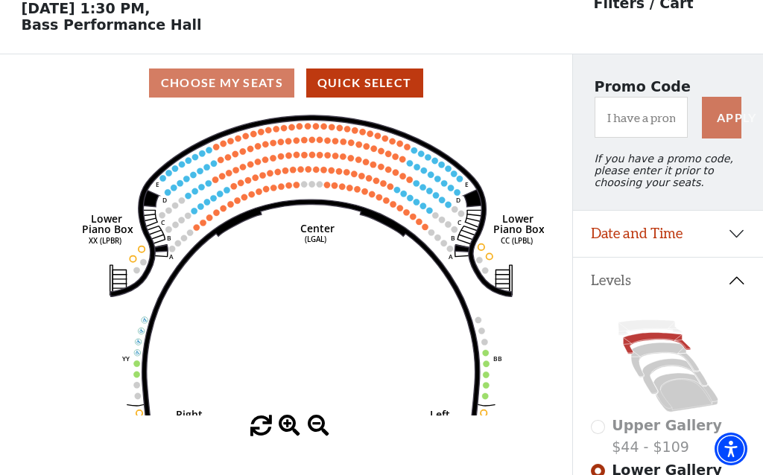
click at [635, 335] on icon at bounding box center [650, 328] width 64 height 16
click at [633, 334] on icon at bounding box center [650, 328] width 64 height 16
click at [634, 328] on icon at bounding box center [650, 328] width 64 height 16
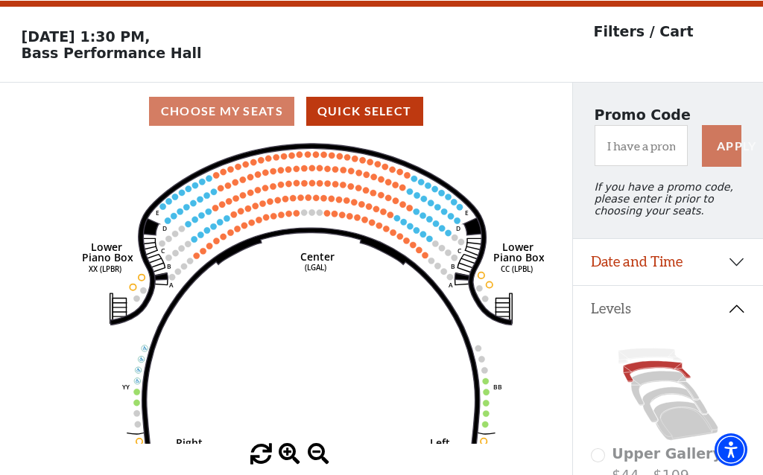
click at [604, 463] on div "Upper Gallery $44 - $109" at bounding box center [668, 464] width 155 height 42
click at [596, 465] on div "Upper Gallery $44 - $109" at bounding box center [668, 464] width 155 height 42
click at [596, 464] on div "Upper Gallery $44 - $109" at bounding box center [668, 464] width 155 height 42
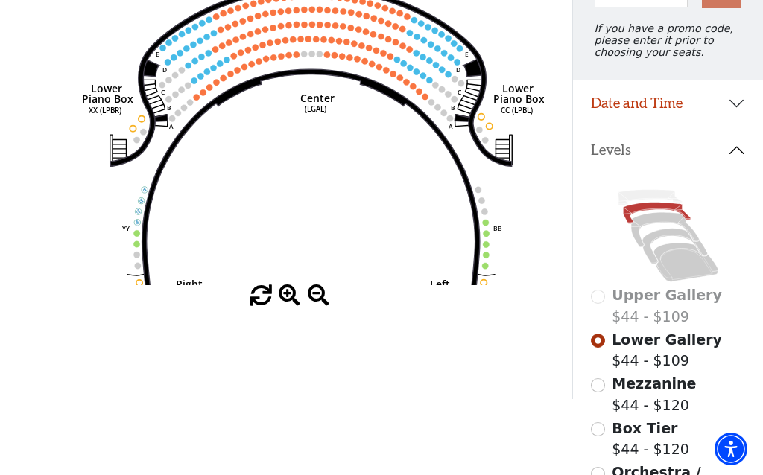
scroll to position [198, 0]
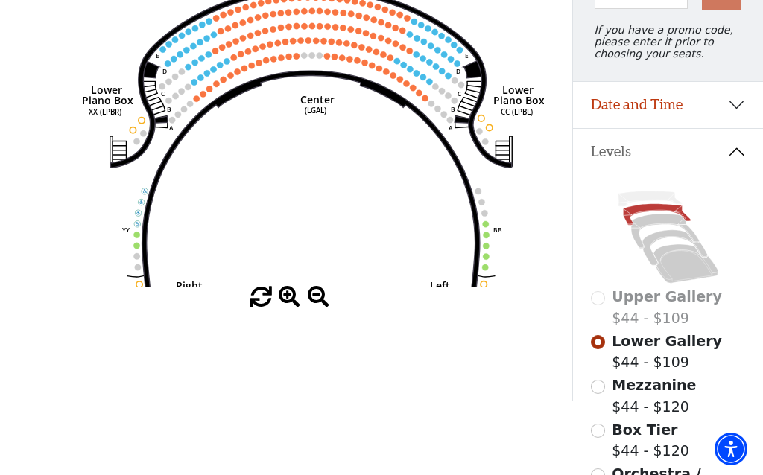
click at [318, 308] on span at bounding box center [319, 298] width 22 height 22
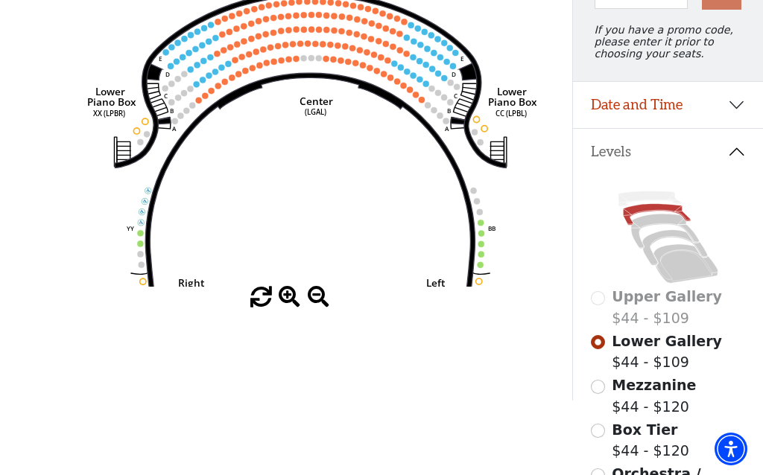
click at [310, 308] on span at bounding box center [319, 298] width 22 height 22
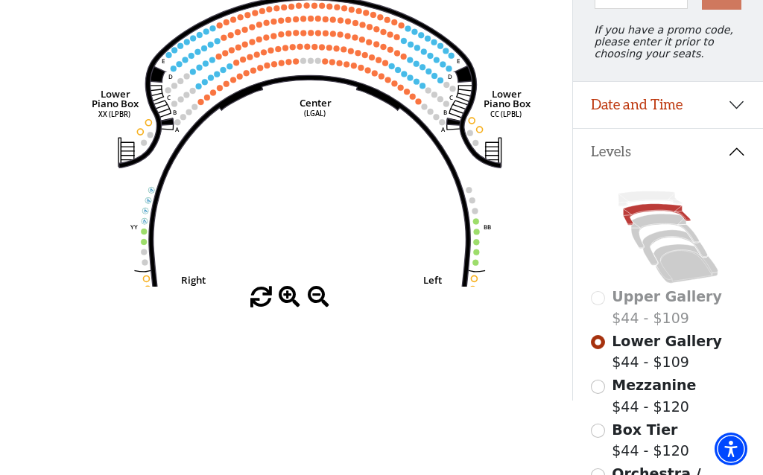
click at [286, 308] on span at bounding box center [290, 298] width 22 height 22
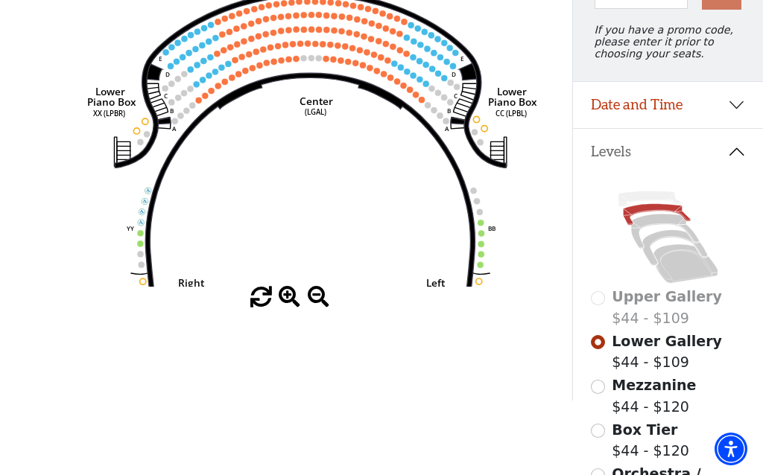
click at [282, 308] on span at bounding box center [290, 298] width 22 height 22
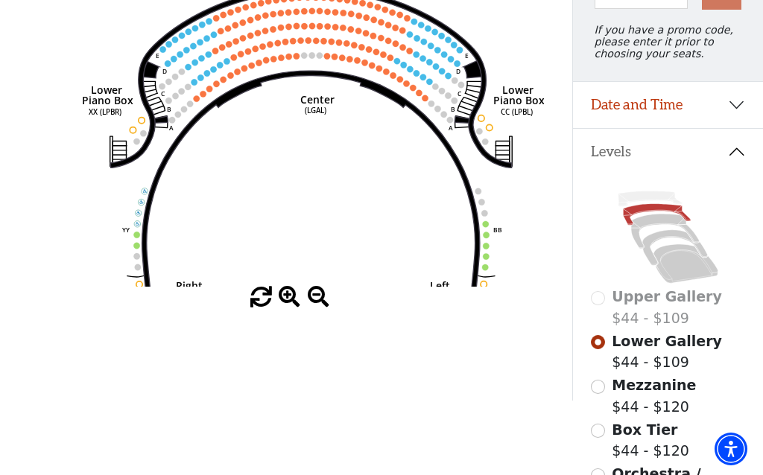
click at [284, 308] on span at bounding box center [290, 298] width 22 height 22
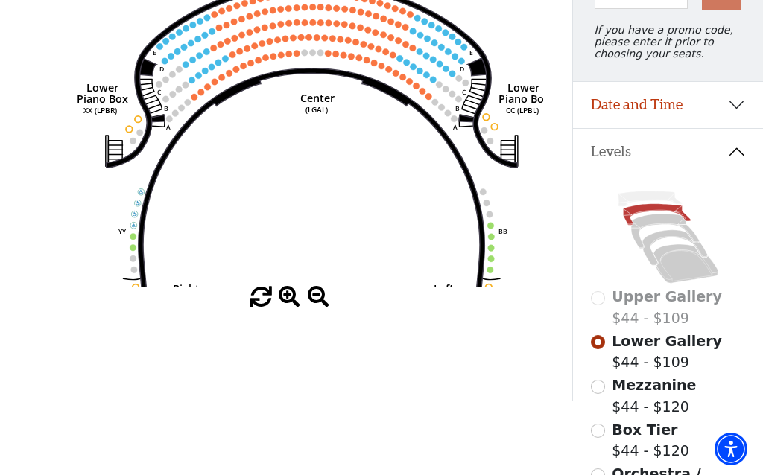
click at [311, 308] on span at bounding box center [319, 298] width 22 height 22
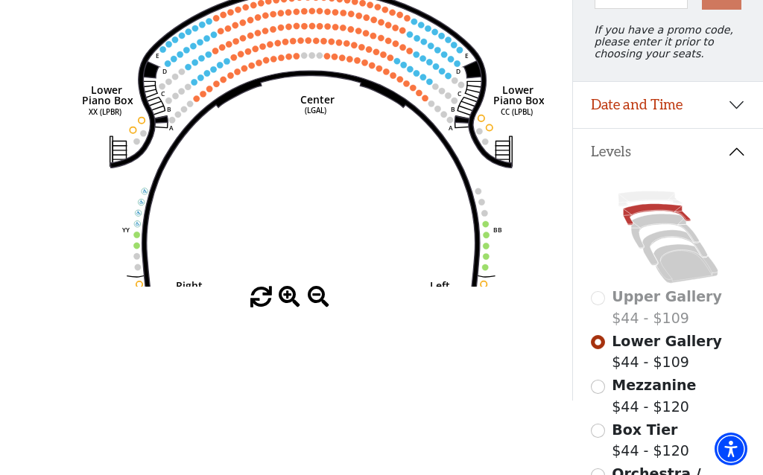
click at [312, 308] on span at bounding box center [319, 298] width 22 height 22
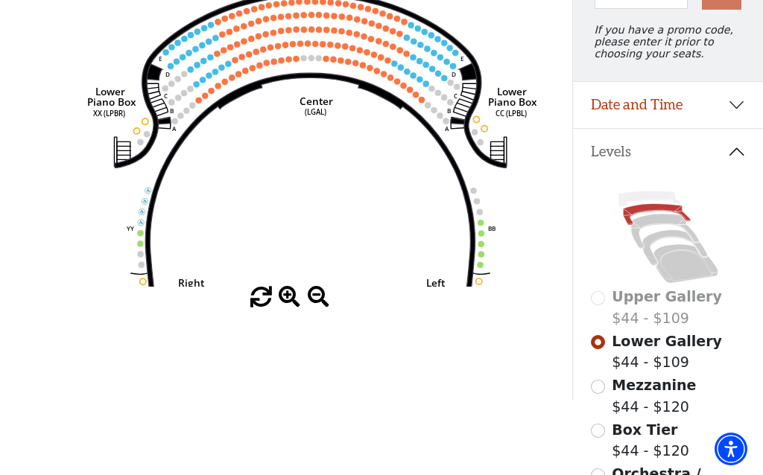
click at [311, 308] on span at bounding box center [319, 298] width 22 height 22
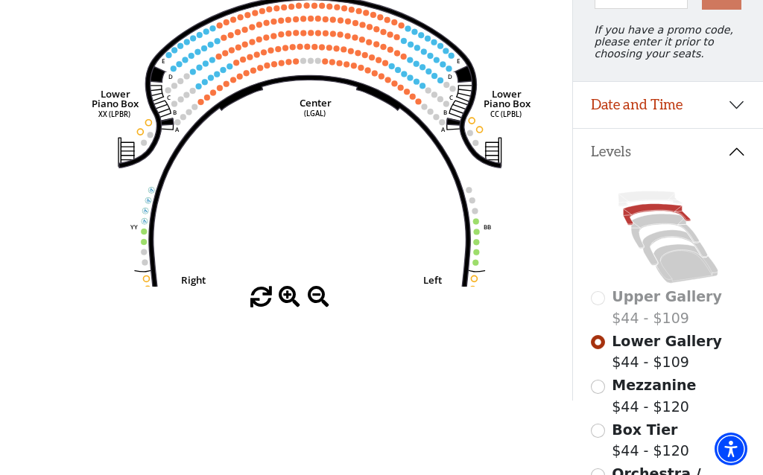
click at [313, 308] on span at bounding box center [319, 298] width 22 height 22
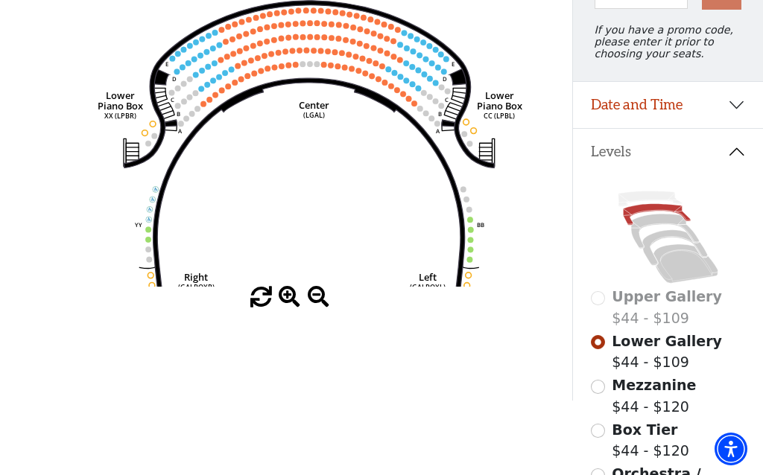
click at [314, 308] on span at bounding box center [319, 298] width 22 height 22
click at [315, 308] on span at bounding box center [319, 298] width 22 height 22
click at [314, 308] on span at bounding box center [319, 298] width 22 height 22
click at [312, 308] on span at bounding box center [319, 298] width 22 height 22
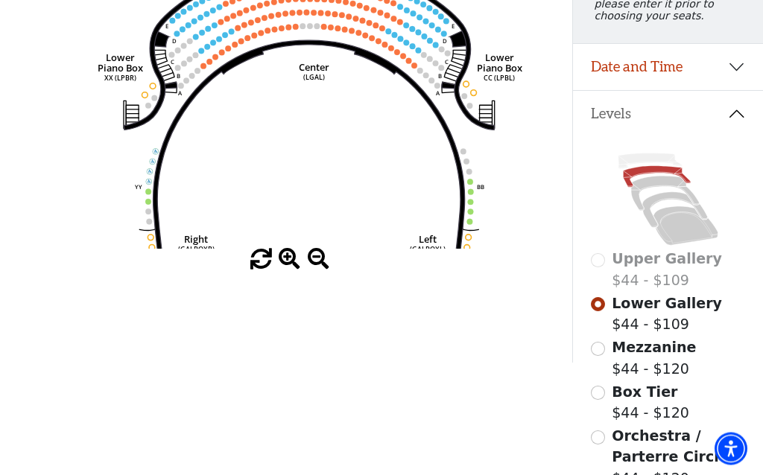
scroll to position [236, 0]
click at [587, 439] on div "Upper Gallery $44 - $109 Lower Gallery $44 - $109 Mezzanine $44 - $120 Box Tier…" at bounding box center [668, 356] width 190 height 441
click at [591, 448] on div "Orchestra / Parterre Circle $44 - $120" at bounding box center [668, 457] width 155 height 64
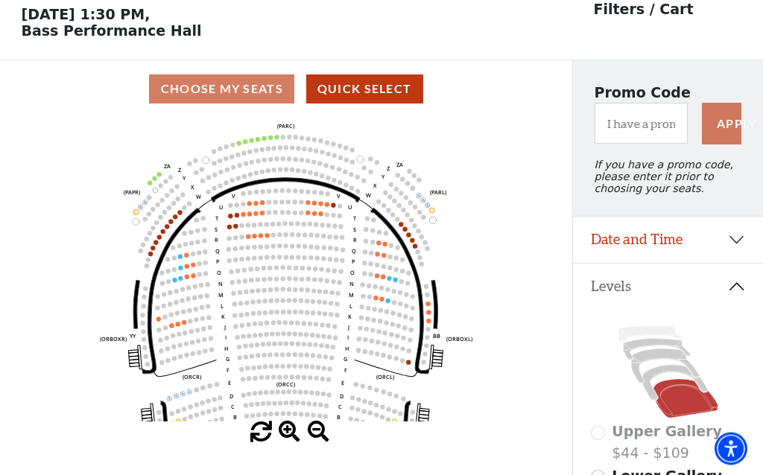
scroll to position [69, 0]
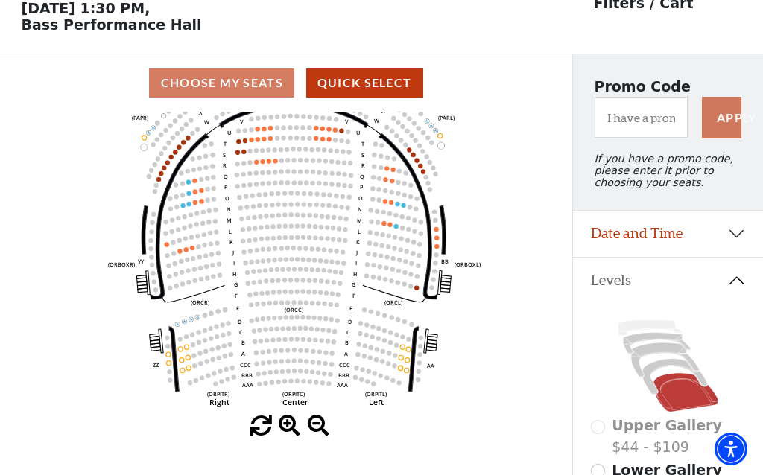
click at [181, 349] on use "Seat Selected" at bounding box center [180, 349] width 5 height 5
click at [188, 349] on circle at bounding box center [187, 347] width 4 height 4
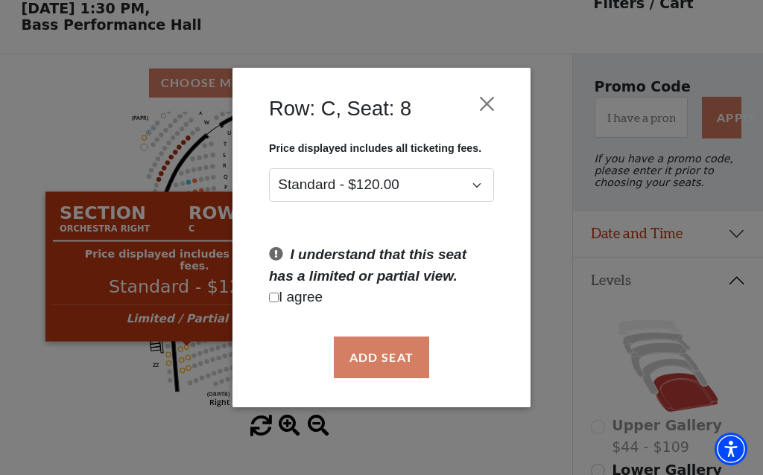
click at [112, 393] on div "Row: C, Seat: 8 Price displayed includes all ticketing fees. Standard - $120.00…" at bounding box center [381, 237] width 763 height 475
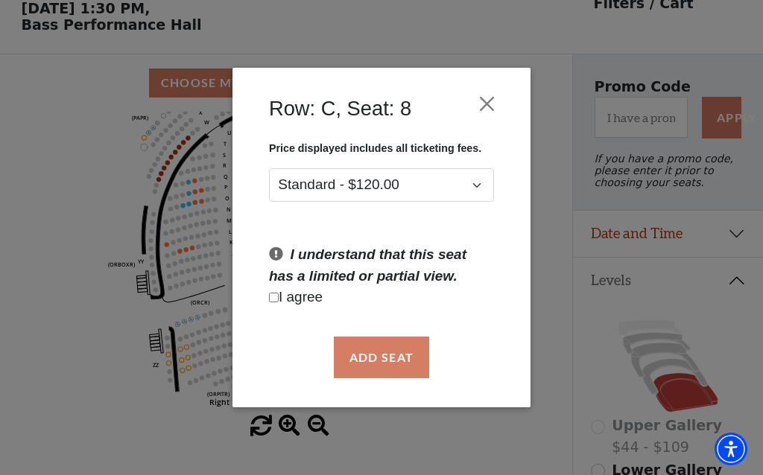
click at [478, 111] on button "Close" at bounding box center [487, 104] width 28 height 28
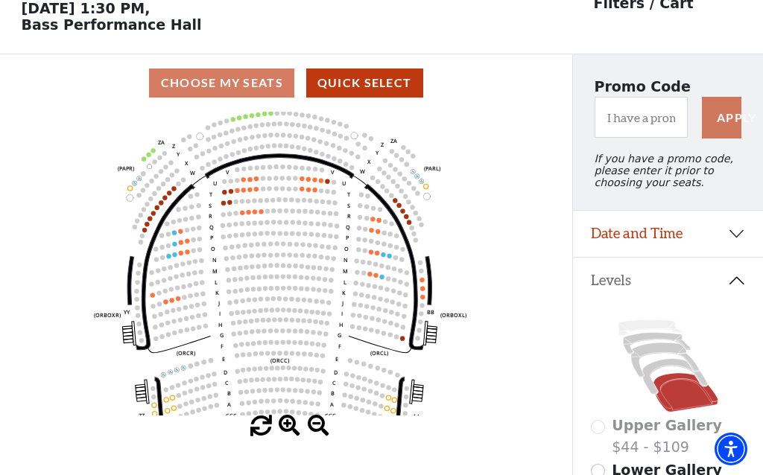
click at [379, 255] on circle at bounding box center [377, 252] width 4 height 4
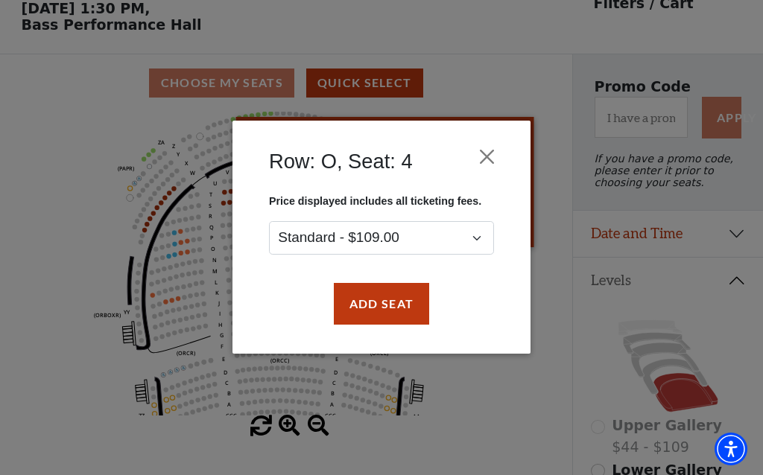
click at [531, 411] on div "Row: O, Seat: 4 Price displayed includes all ticketing fees. Standard - $109.00…" at bounding box center [381, 237] width 763 height 475
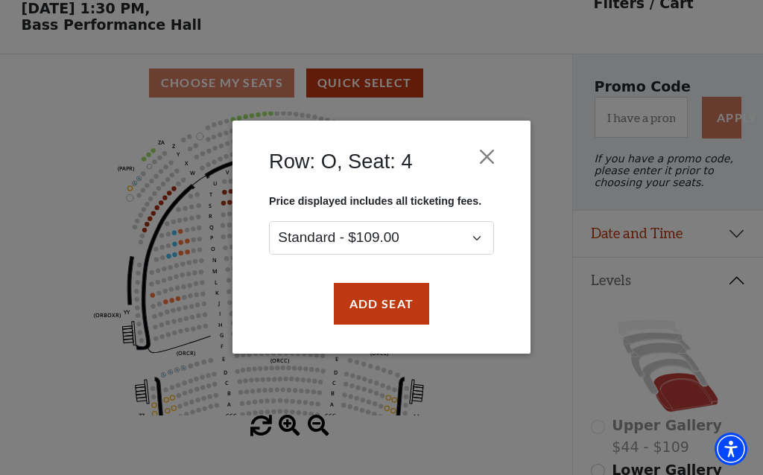
click at [490, 168] on button "Close" at bounding box center [487, 157] width 28 height 28
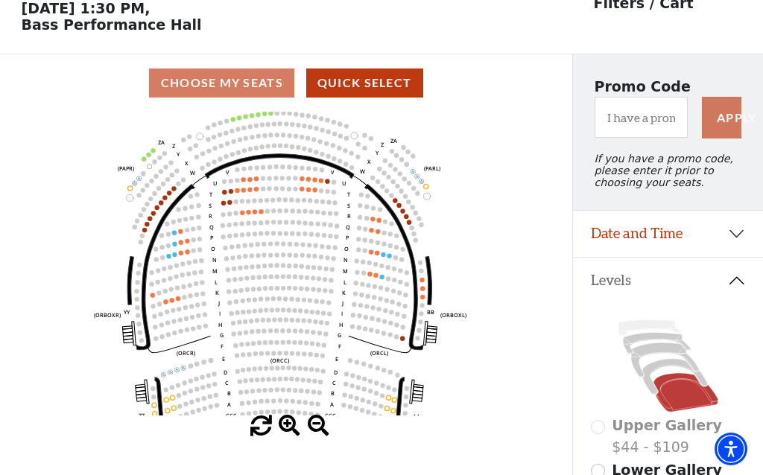
click at [244, 215] on circle at bounding box center [243, 212] width 4 height 4
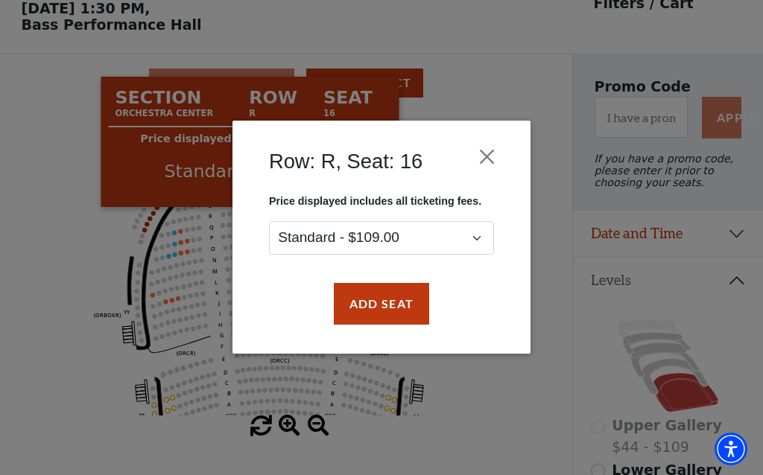
click at [481, 157] on button "Close" at bounding box center [487, 157] width 28 height 28
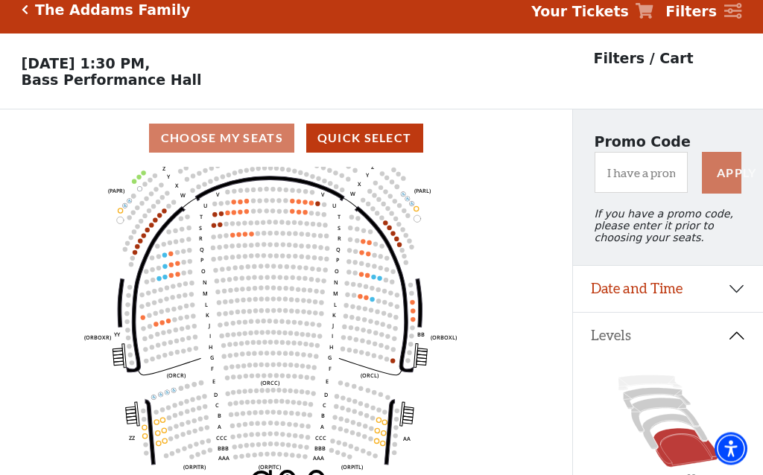
scroll to position [14, 0]
click at [651, 432] on icon at bounding box center [674, 432] width 65 height 36
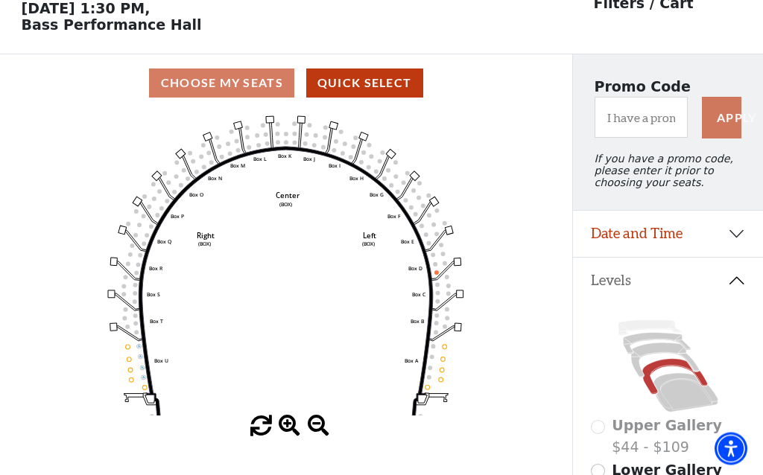
scroll to position [69, 0]
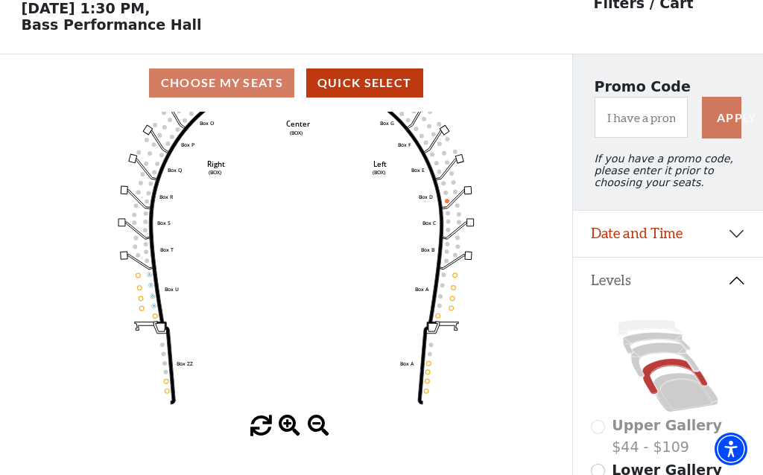
click at [138, 283] on icon "Left (BOX) Right (BOX) Center (BOX) Box ZZ Box U Box T Box S Box R Box Q Box P …" at bounding box center [285, 264] width 515 height 304
click at [136, 282] on icon "Left (BOX) Right (BOX) Center (BOX) Box ZZ Box U Box T Box S Box R Box Q Box P …" at bounding box center [285, 264] width 515 height 304
click at [135, 279] on icon "Left (BOX) Right (BOX) Center (BOX) Box ZZ Box U Box T Box S Box R Box Q Box P …" at bounding box center [285, 264] width 515 height 304
click at [127, 282] on icon "Left (BOX) Right (BOX) Center (BOX) Box ZZ Box U Box T Box S Box R Box Q Box P …" at bounding box center [285, 264] width 515 height 304
click at [136, 282] on icon "Left (BOX) Right (BOX) Center (BOX) Box ZZ Box U Box T Box S Box R Box Q Box P …" at bounding box center [285, 264] width 515 height 304
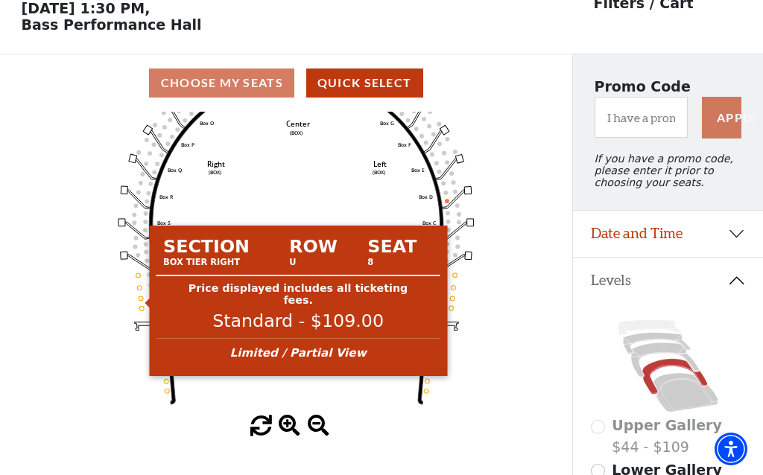
click at [139, 300] on circle at bounding box center [141, 299] width 4 height 4
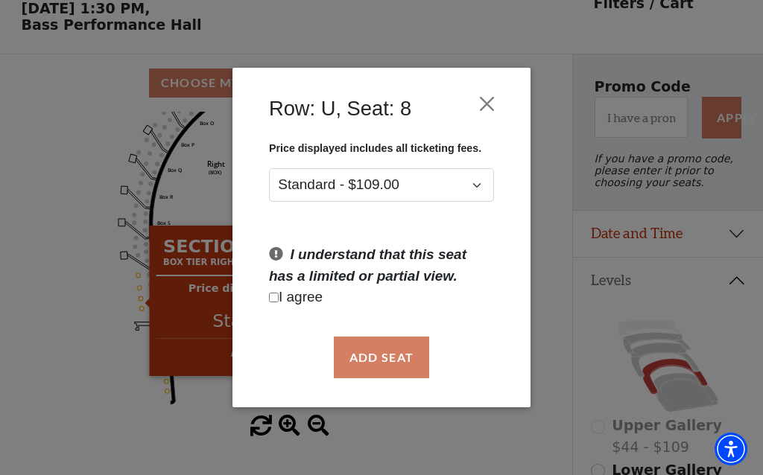
click at [140, 319] on div "Row: [GEOGRAPHIC_DATA], Seat: 8 Price displayed includes all ticketing fees. St…" at bounding box center [381, 237] width 763 height 475
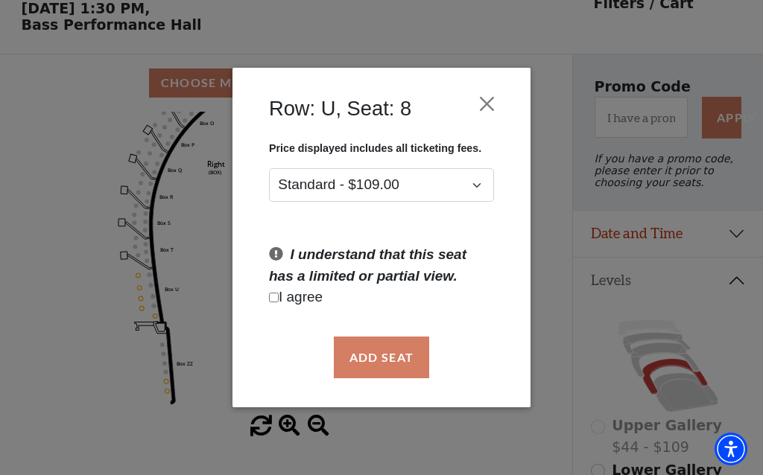
click at [499, 109] on button "Close" at bounding box center [487, 104] width 28 height 28
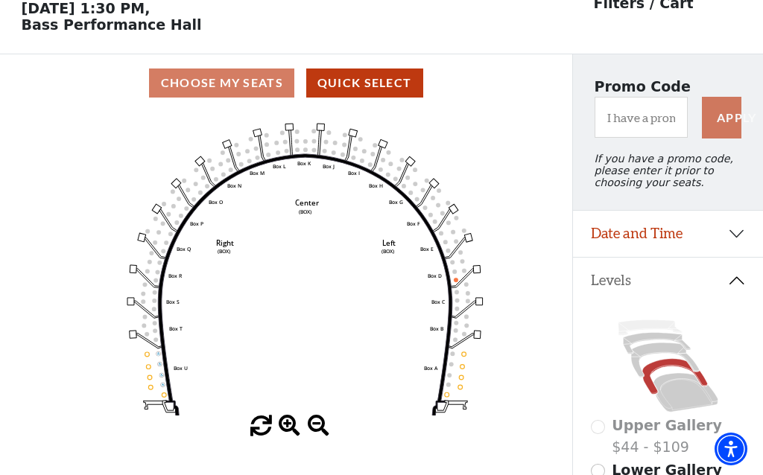
click at [636, 364] on icon at bounding box center [665, 361] width 68 height 34
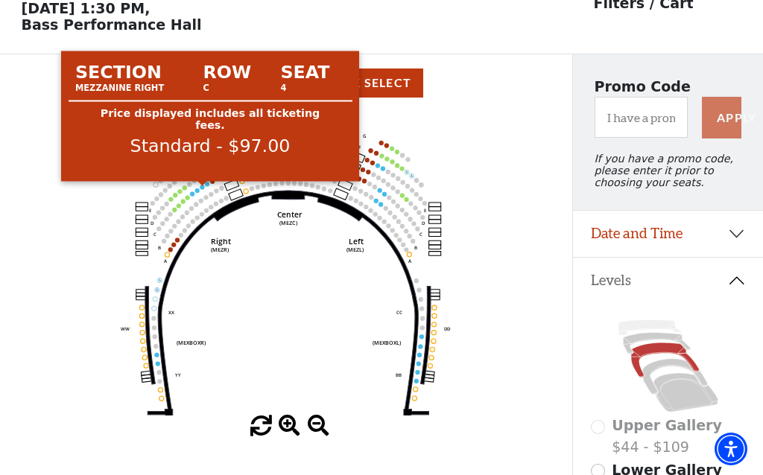
click at [201, 189] on circle at bounding box center [202, 187] width 4 height 4
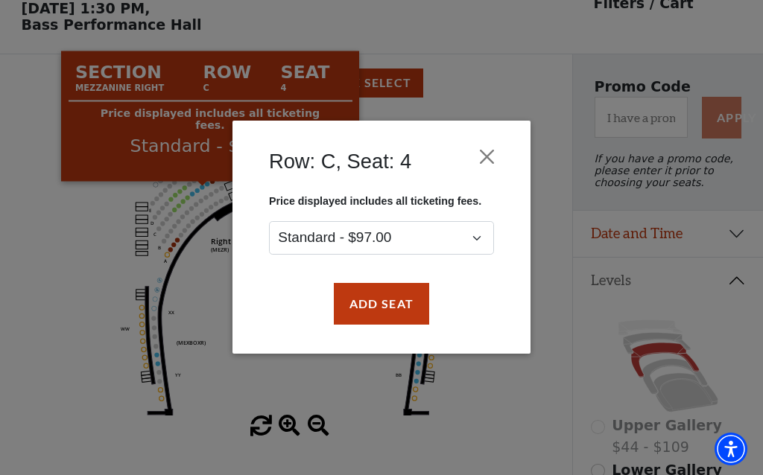
click at [490, 162] on button "Close" at bounding box center [487, 157] width 28 height 28
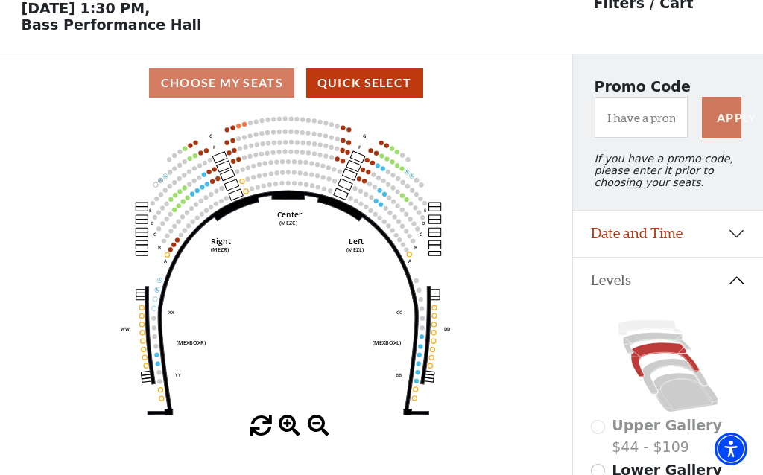
click at [175, 209] on icon "Center (MEZC) Right (MEZR) Left (MEZL) (MEXBOXR) (MEXBOXL) XX WW CC DD YY BB ZZ…" at bounding box center [285, 264] width 515 height 304
click at [175, 212] on circle at bounding box center [175, 209] width 4 height 4
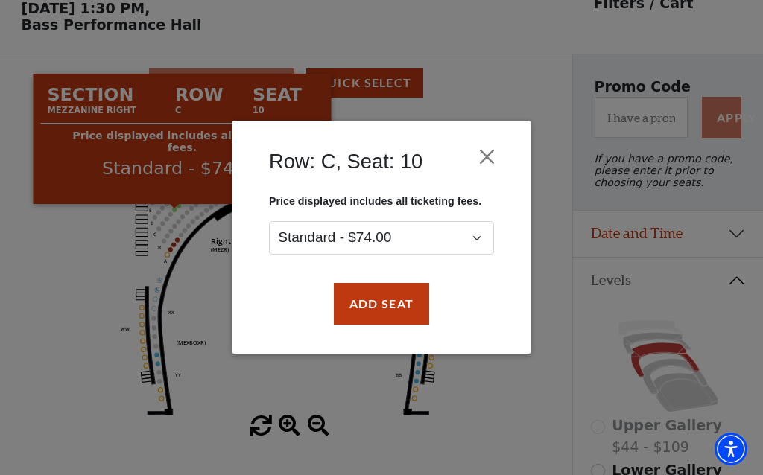
click at [494, 156] on button "Close" at bounding box center [487, 157] width 28 height 28
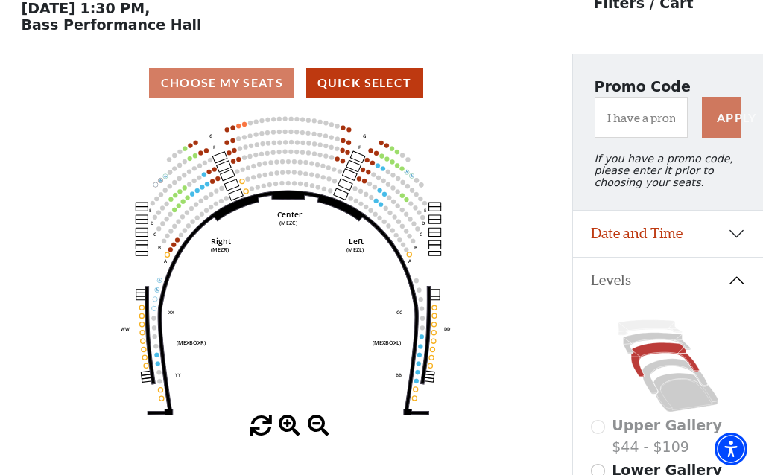
click at [624, 350] on icon at bounding box center [656, 344] width 67 height 22
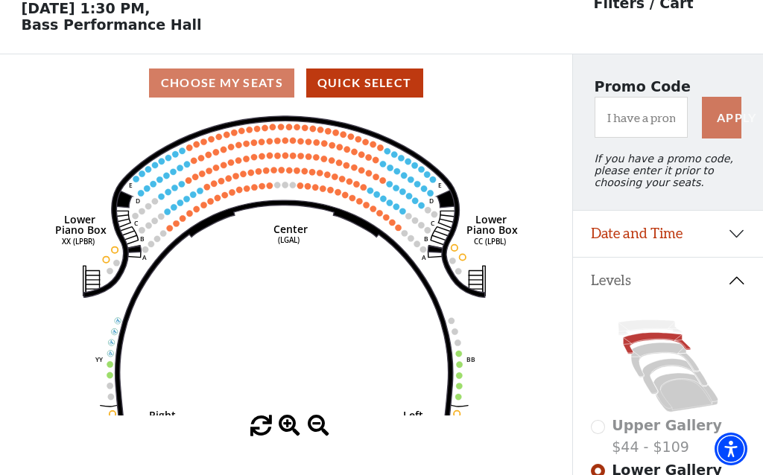
click at [666, 402] on icon at bounding box center [686, 392] width 65 height 39
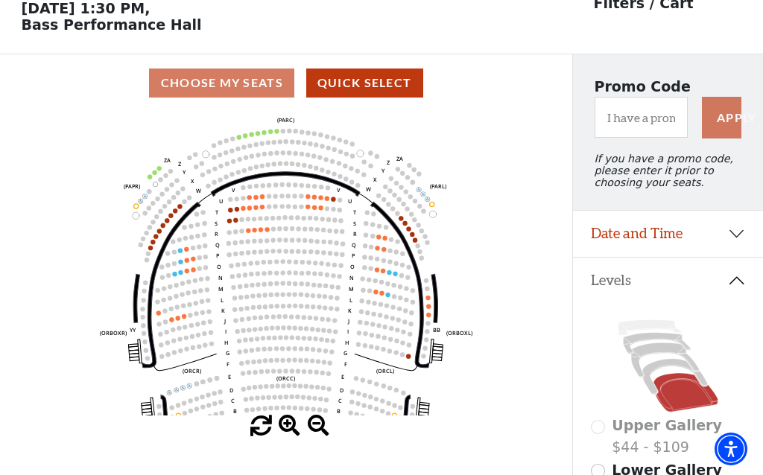
click at [177, 320] on circle at bounding box center [178, 318] width 4 height 4
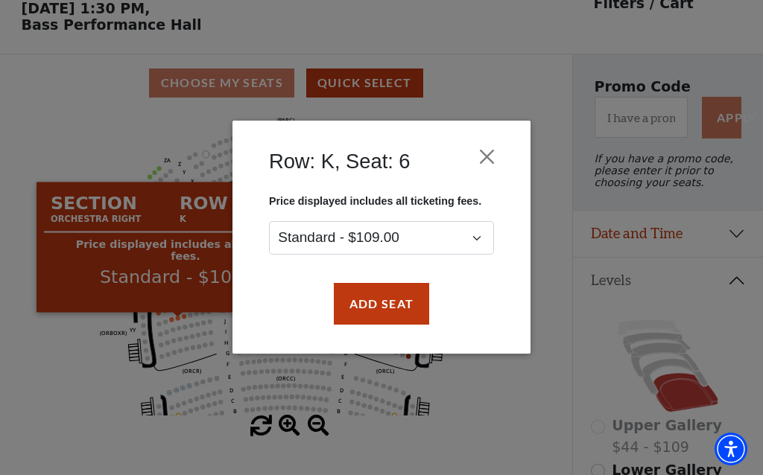
click at [507, 404] on div "Row: K, Seat: 6 Price displayed includes all ticketing fees. Standard - $109.00…" at bounding box center [381, 237] width 763 height 475
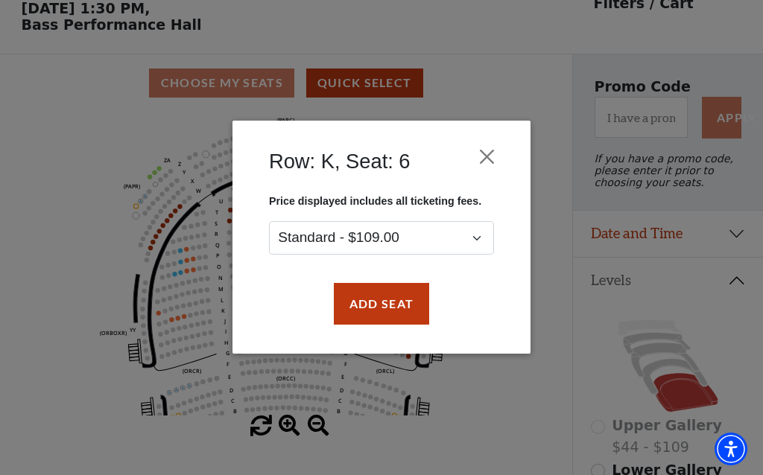
click at [490, 165] on button "Close" at bounding box center [487, 157] width 28 height 28
